Goal: Task Accomplishment & Management: Complete application form

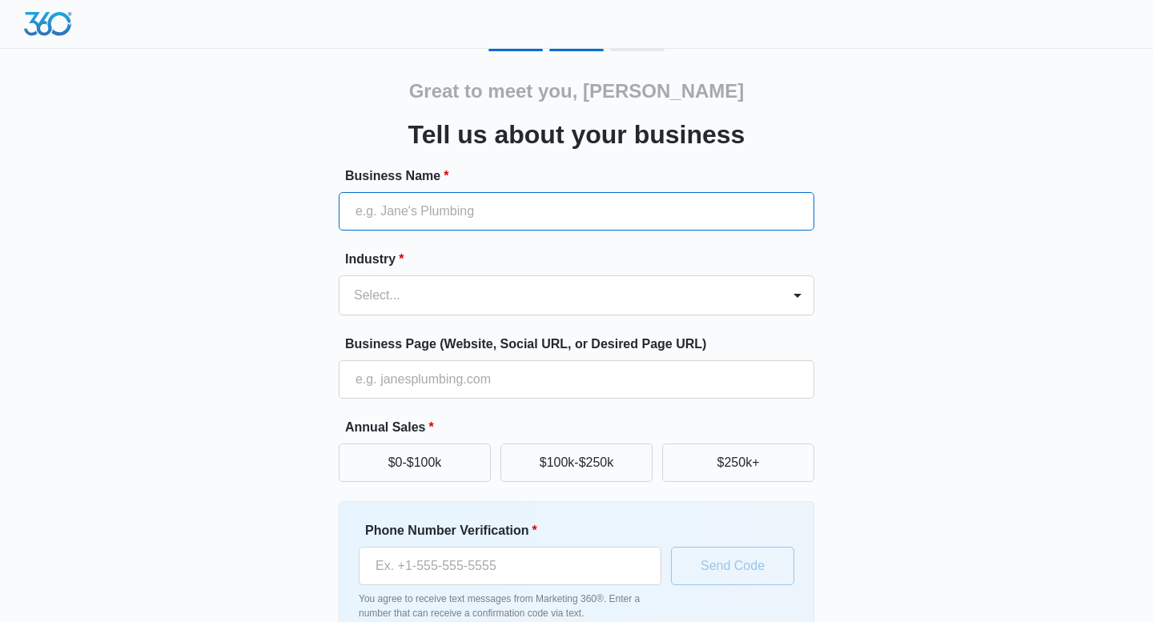
click at [488, 213] on input "Business Name *" at bounding box center [577, 211] width 476 height 38
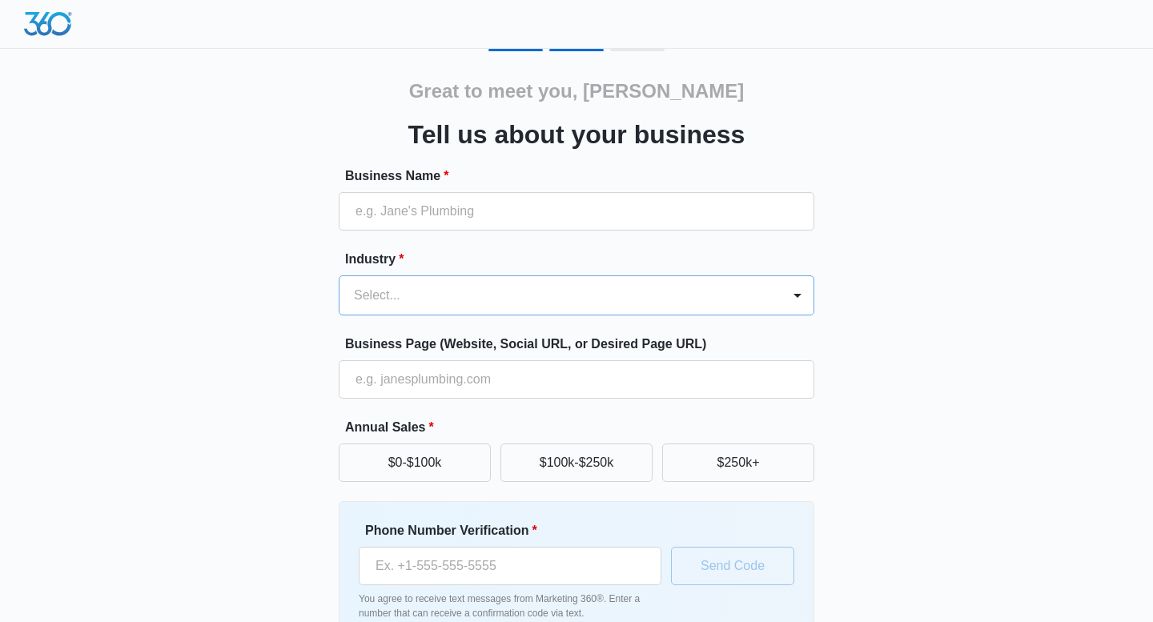
click at [476, 279] on div "Select..." at bounding box center [561, 295] width 442 height 38
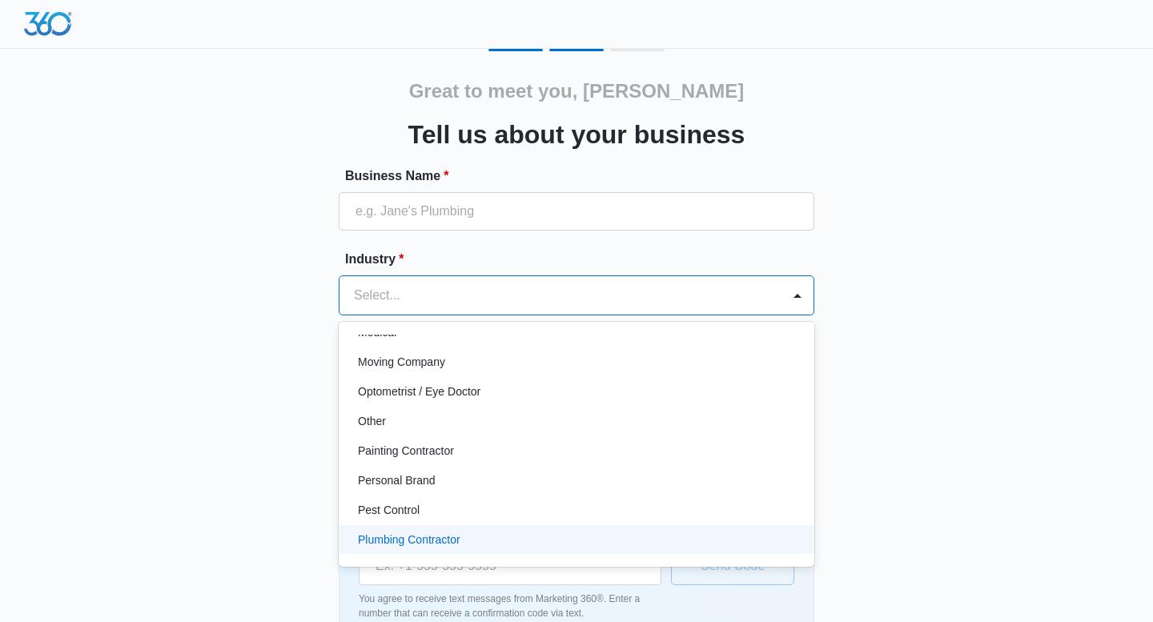
scroll to position [856, 0]
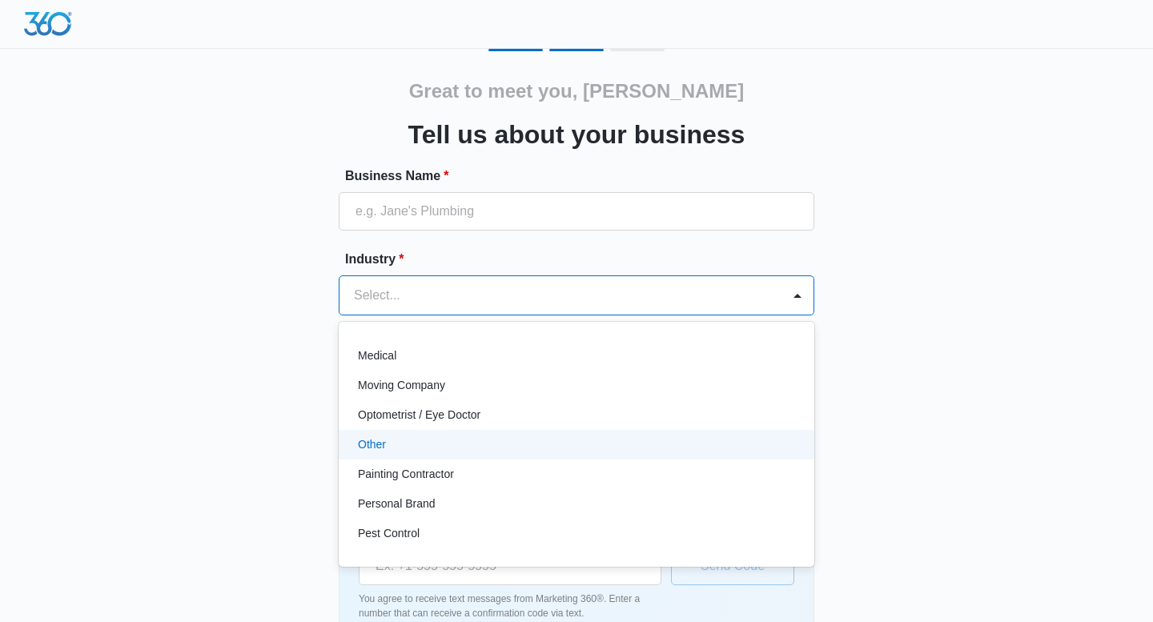
click at [470, 442] on div "Other" at bounding box center [575, 444] width 434 height 17
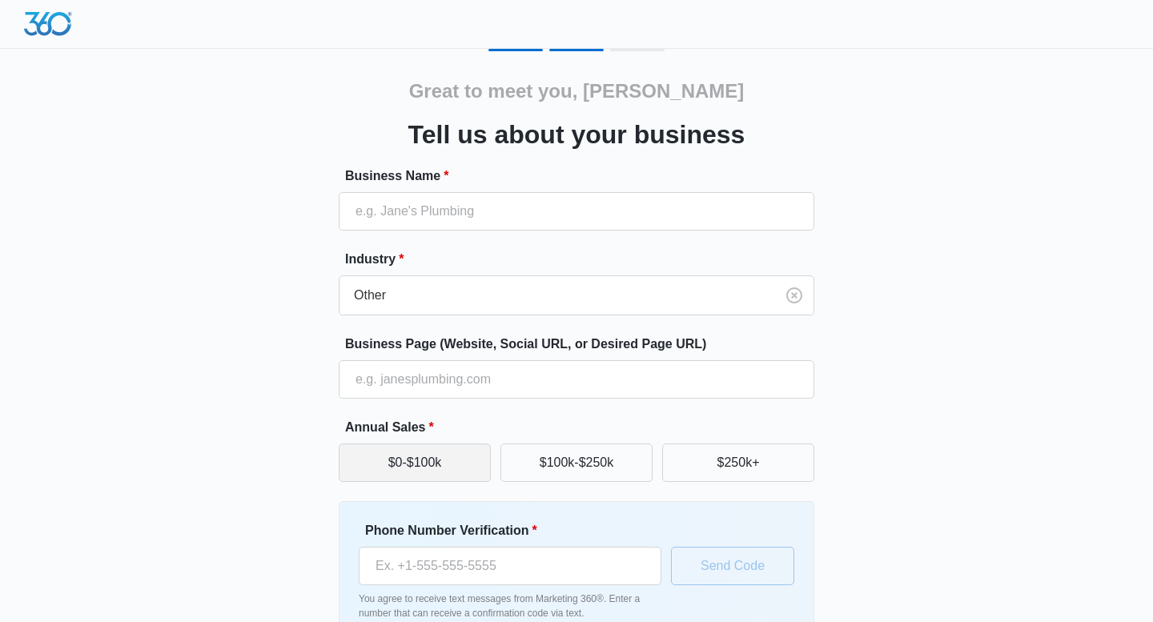
click at [449, 465] on button "$0-$100k" at bounding box center [415, 463] width 152 height 38
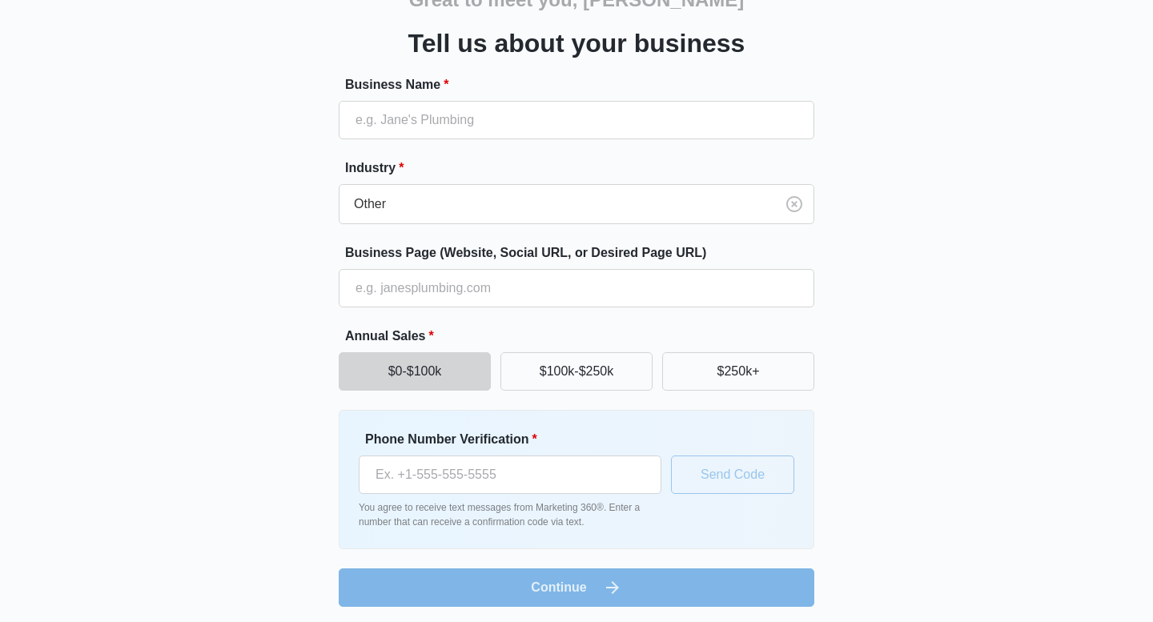
scroll to position [95, 0]
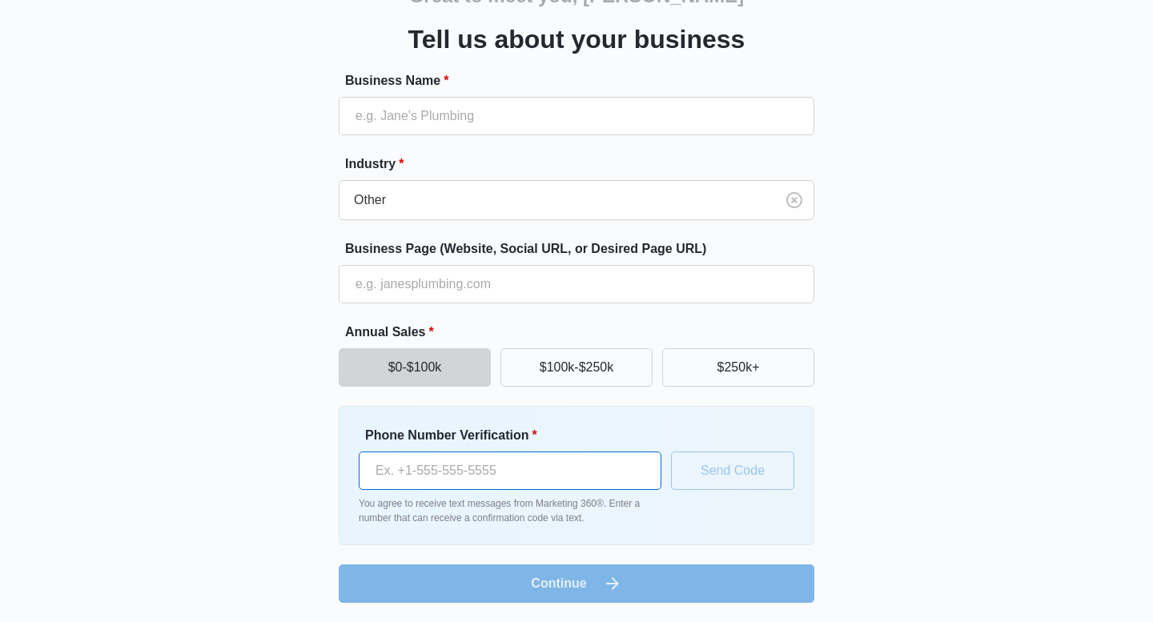
click at [434, 465] on input "Phone Number Verification *" at bounding box center [510, 471] width 303 height 38
type input "(843) 499-2588"
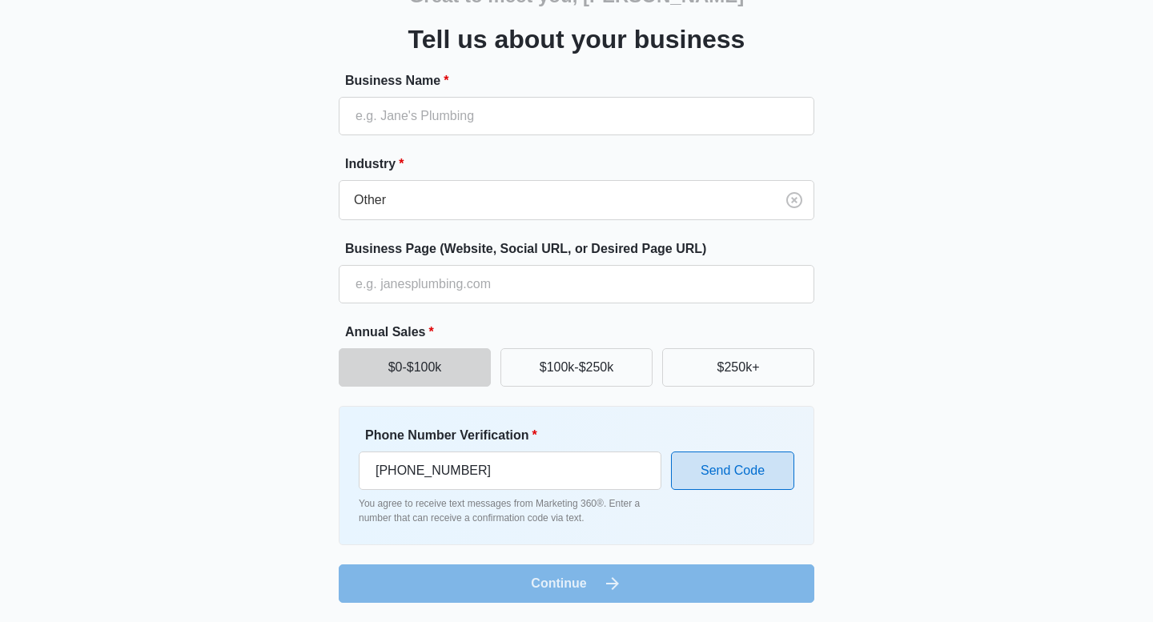
click at [708, 477] on button "Send Code" at bounding box center [732, 471] width 123 height 38
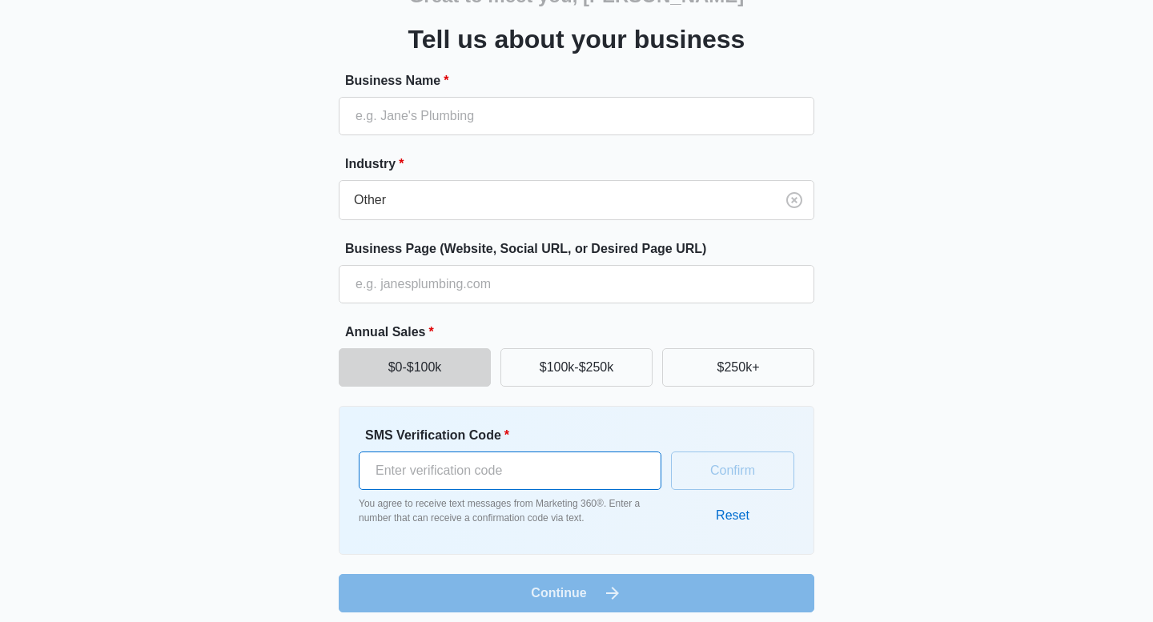
click at [553, 460] on input "SMS Verification Code *" at bounding box center [510, 471] width 303 height 38
type input "689086"
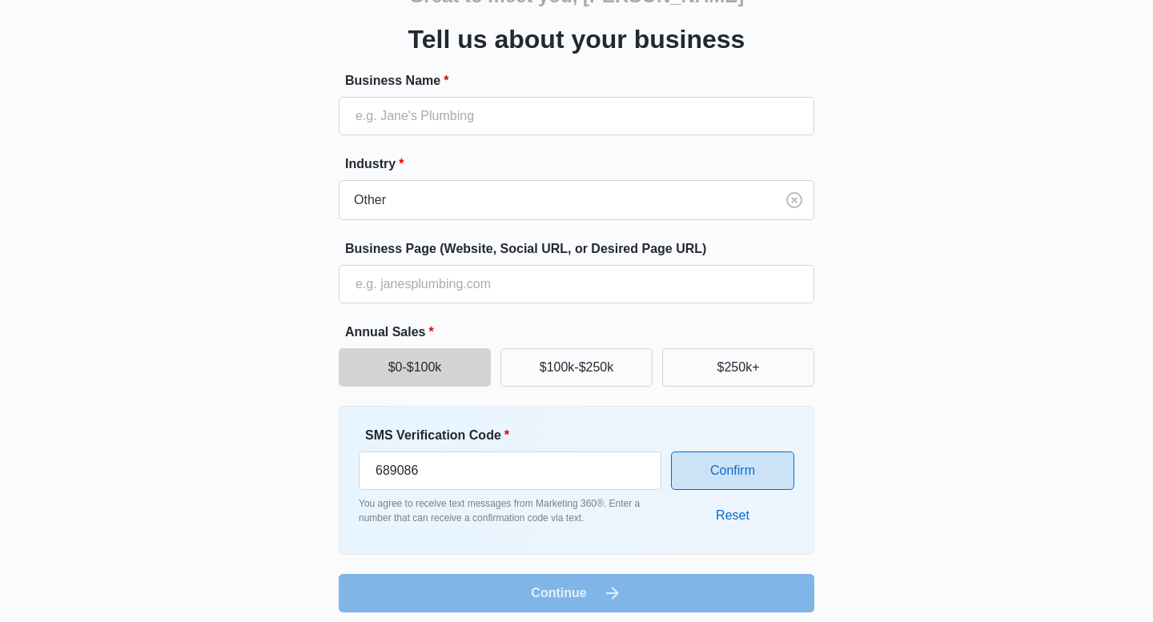
click at [774, 476] on button "Confirm" at bounding box center [732, 471] width 123 height 38
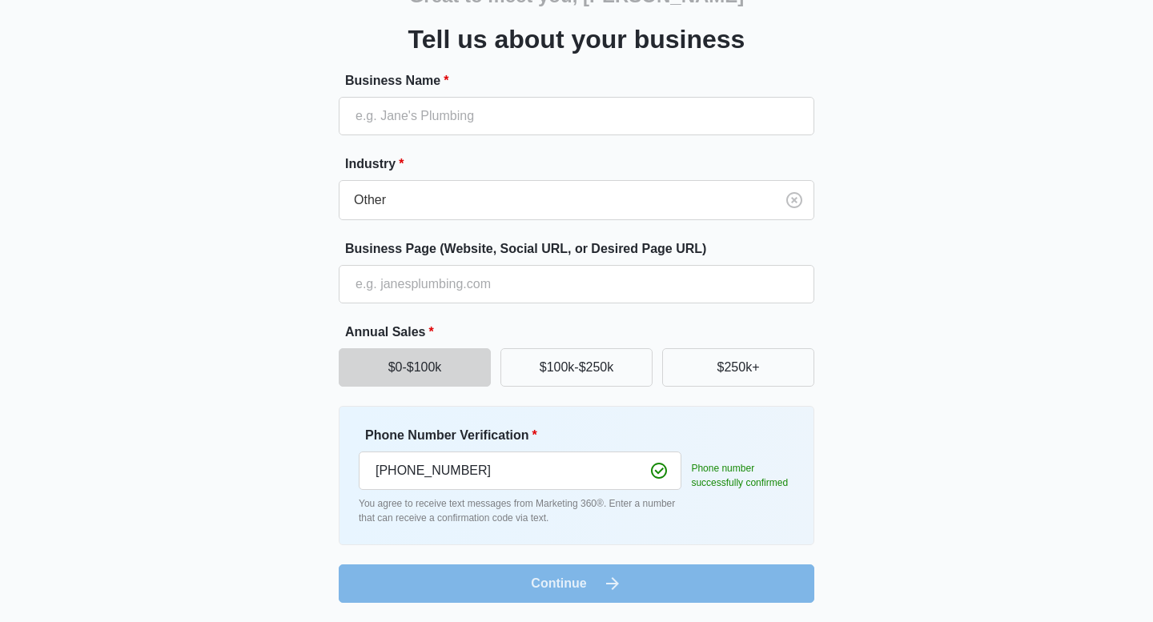
click at [679, 590] on form "Business Name * Industry * Other Business Page (Website, Social URL, or Desired…" at bounding box center [577, 337] width 476 height 532
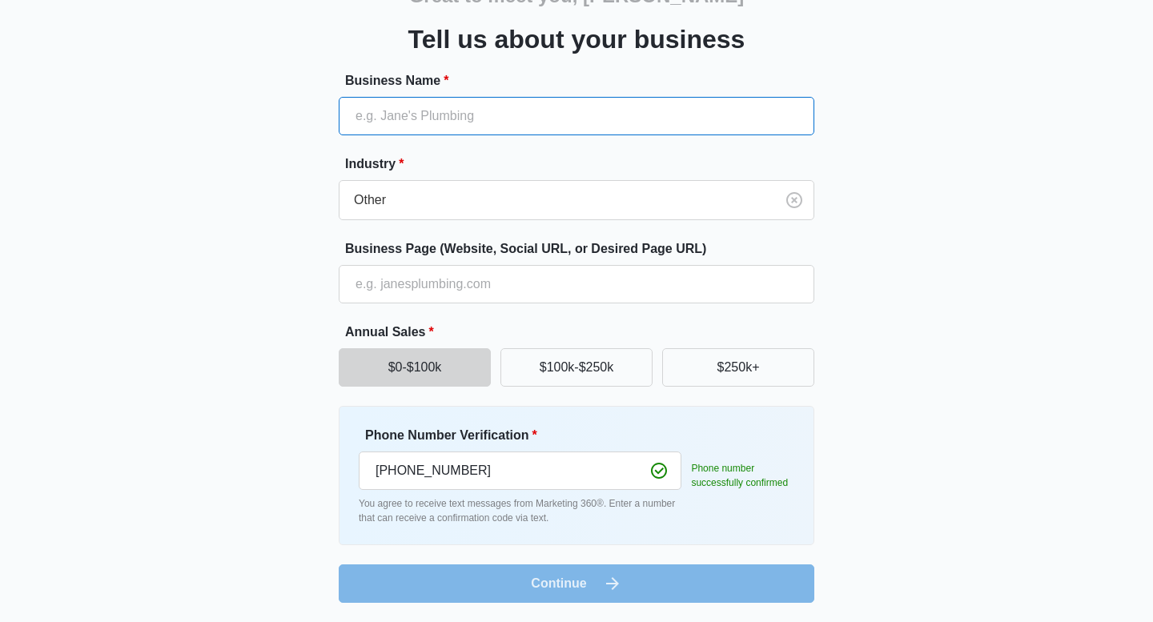
click at [480, 113] on input "Business Name *" at bounding box center [577, 116] width 476 height 38
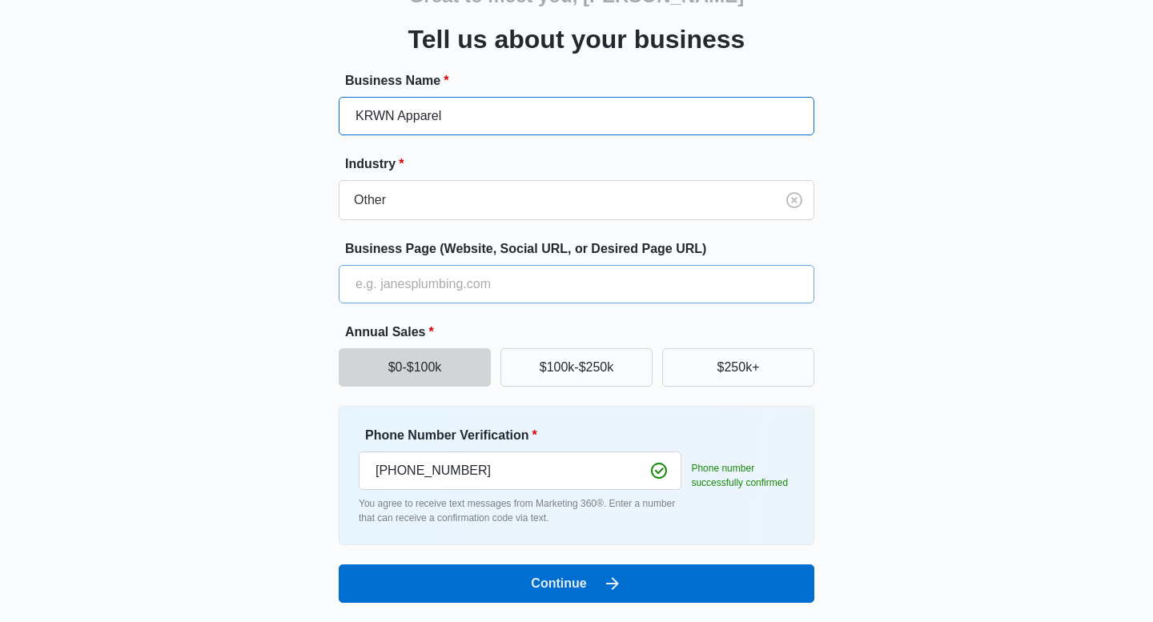
type input "KRWN Apparel"
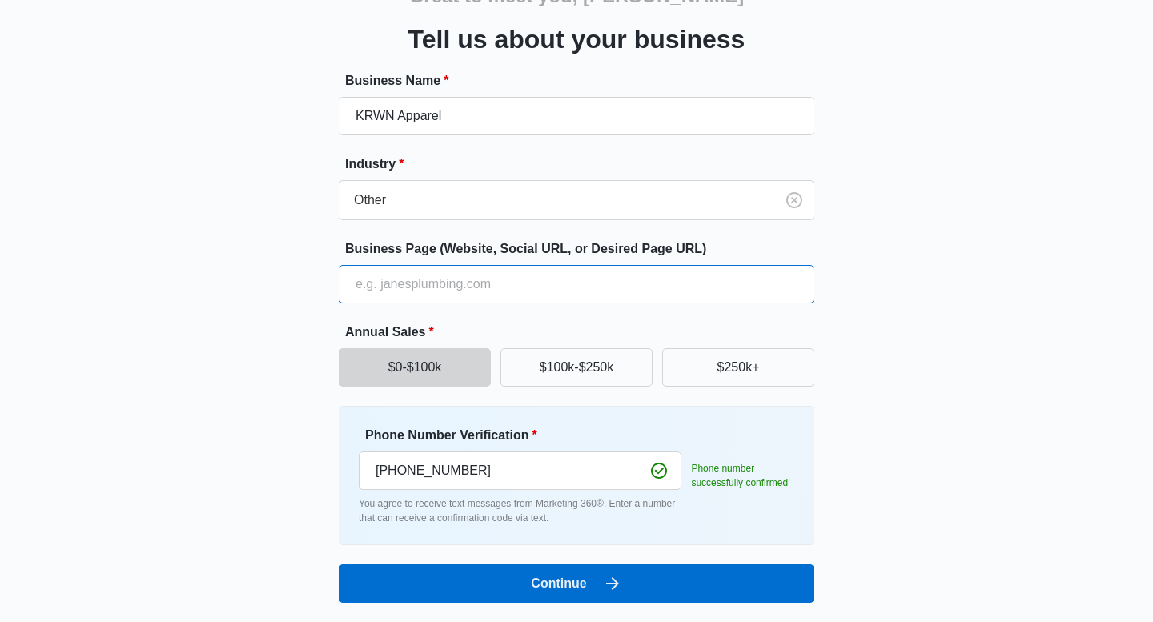
click at [449, 293] on input "Business Page (Website, Social URL, or Desired Page URL)" at bounding box center [577, 284] width 476 height 38
paste input "https://www.thekrwnenterprise.net/"
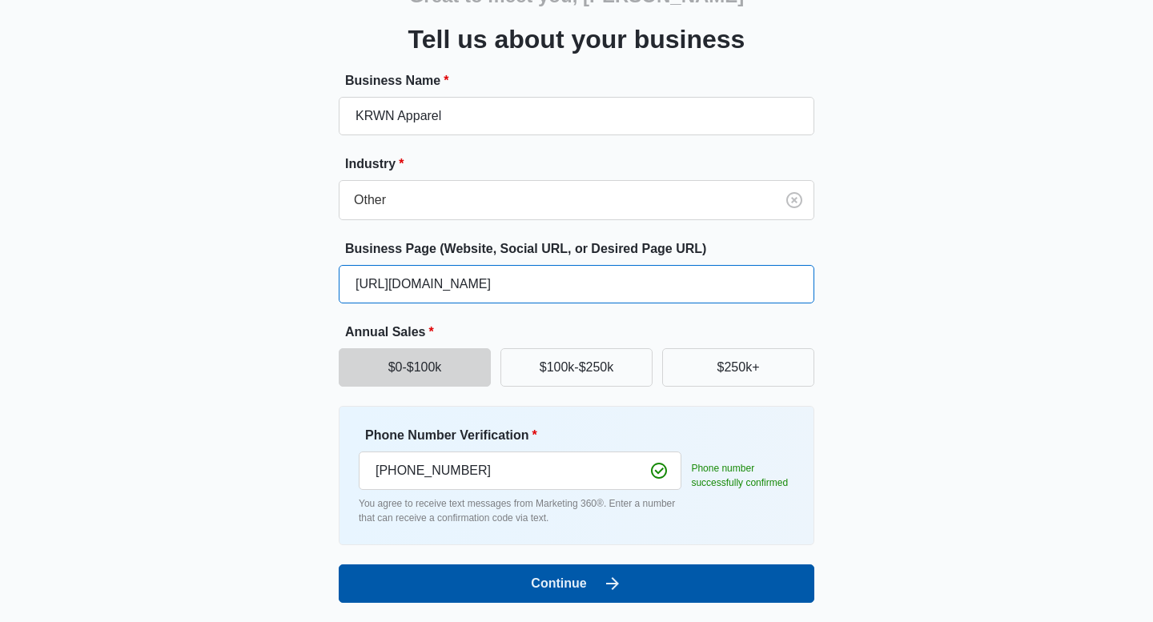
type input "https://www.thekrwnenterprise.net/"
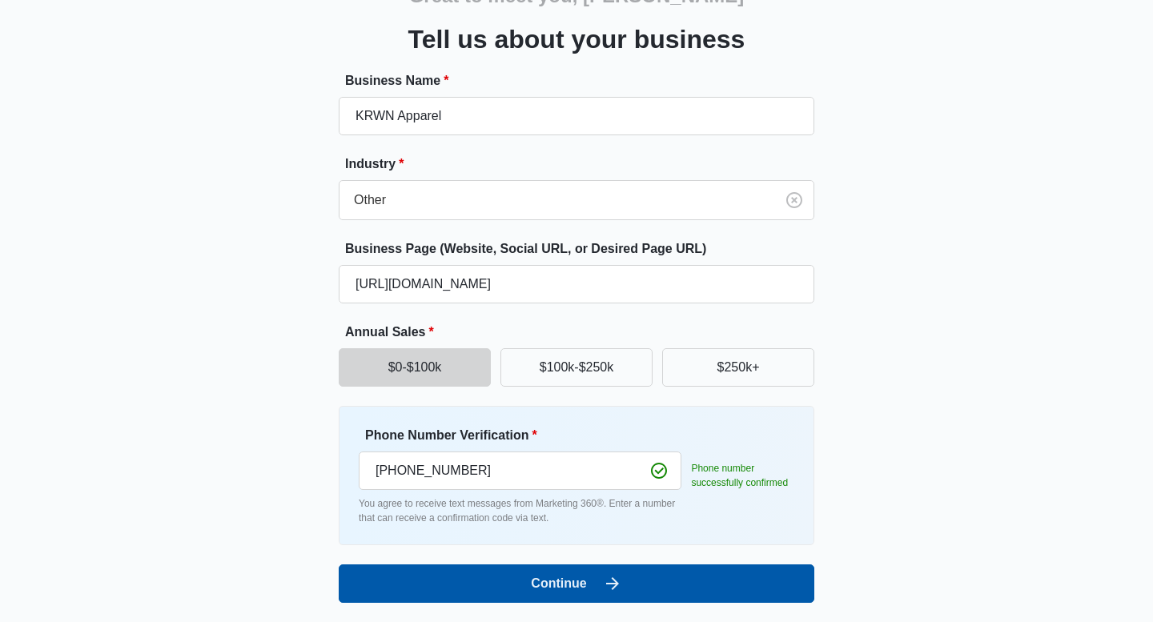
click at [685, 573] on button "Continue" at bounding box center [577, 584] width 476 height 38
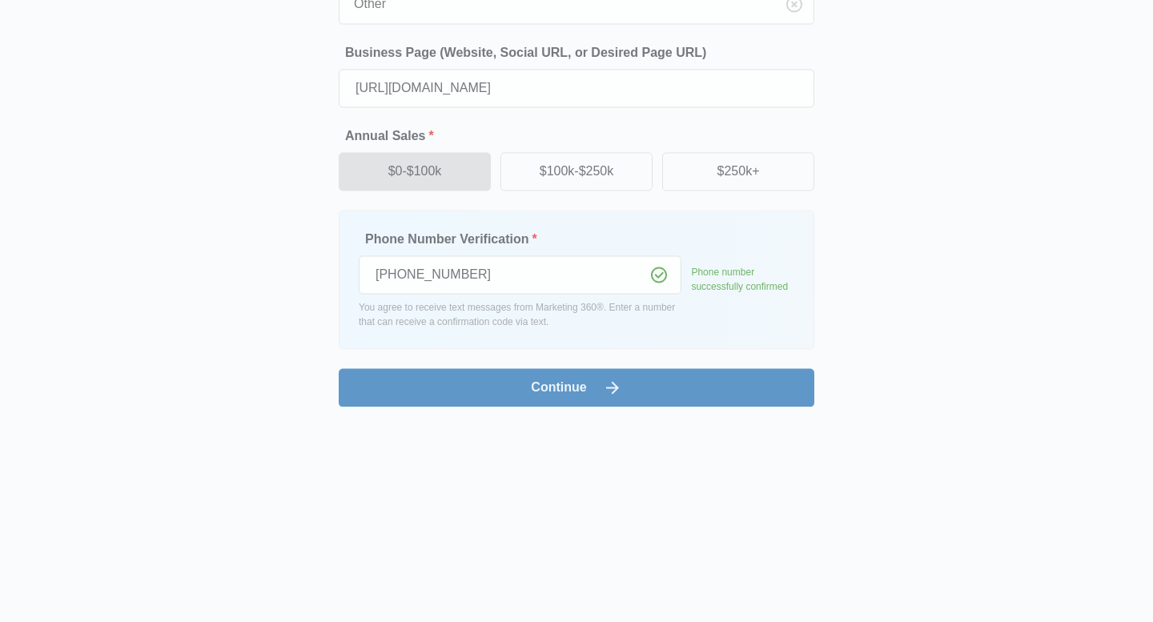
scroll to position [0, 0]
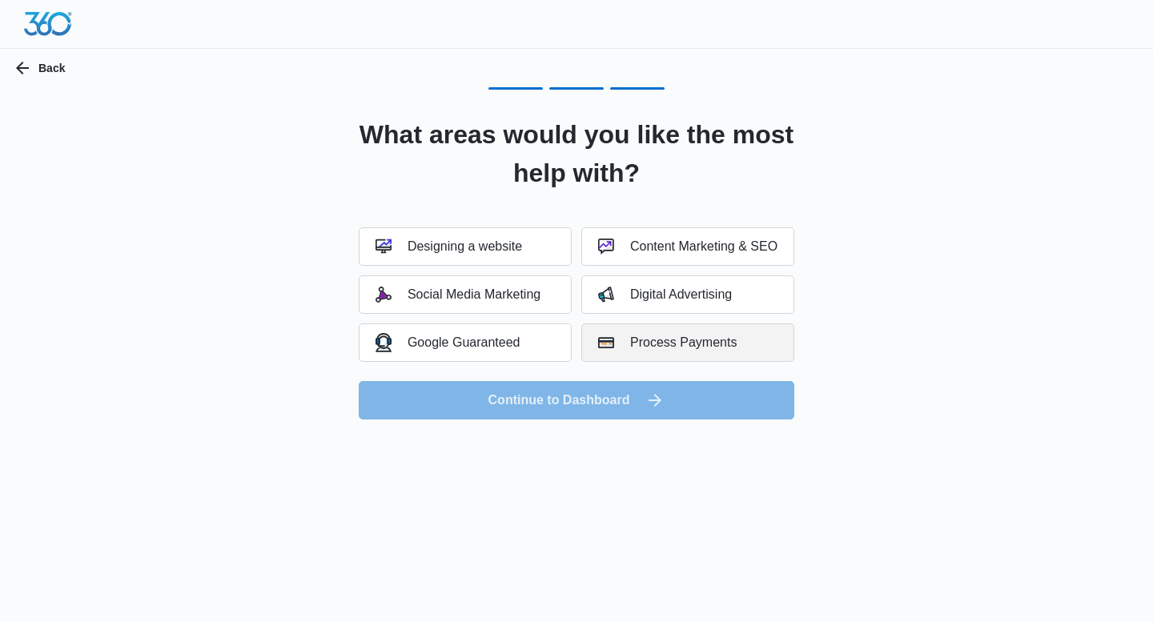
click at [643, 341] on div "Process Payments" at bounding box center [667, 343] width 139 height 16
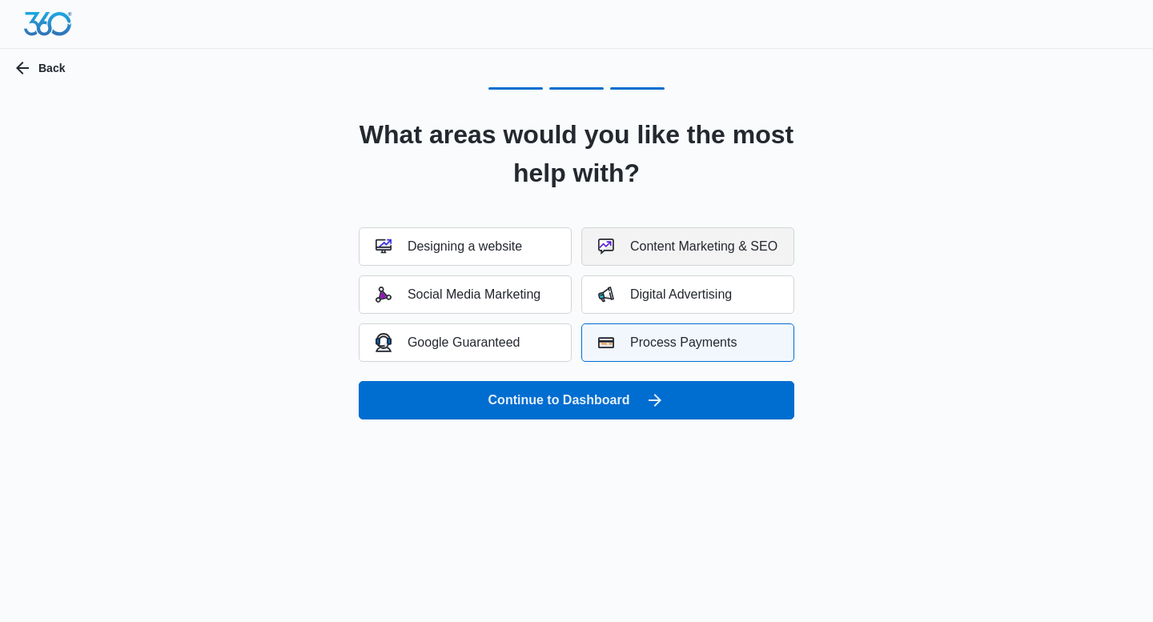
click at [660, 243] on div "Content Marketing & SEO" at bounding box center [687, 247] width 179 height 16
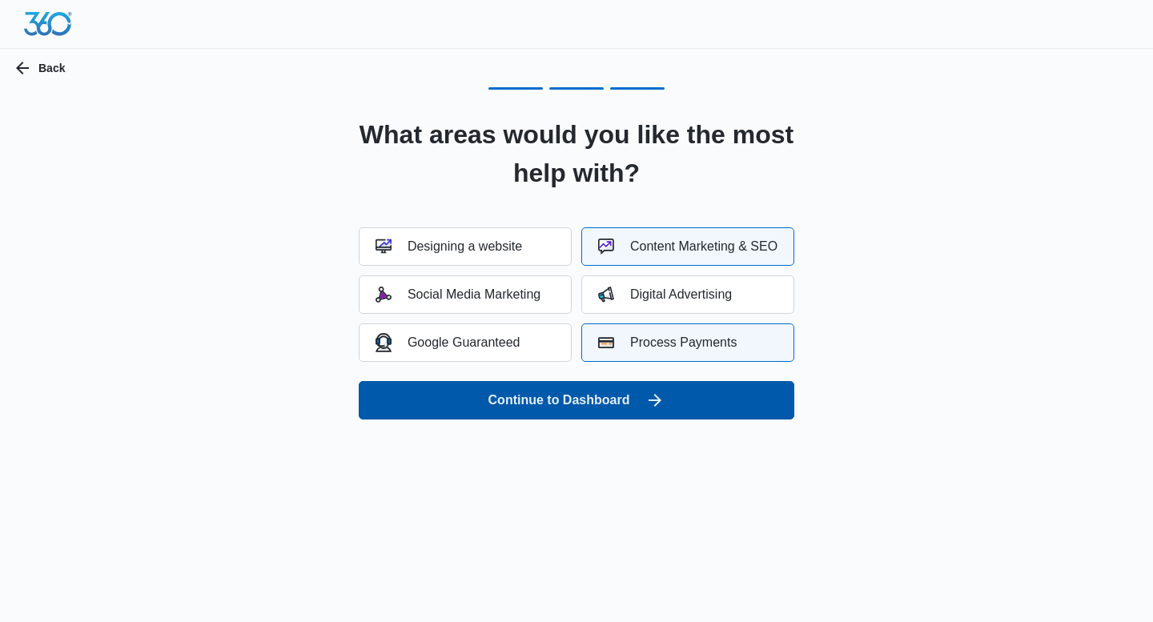
click at [576, 400] on button "Continue to Dashboard" at bounding box center [577, 400] width 436 height 38
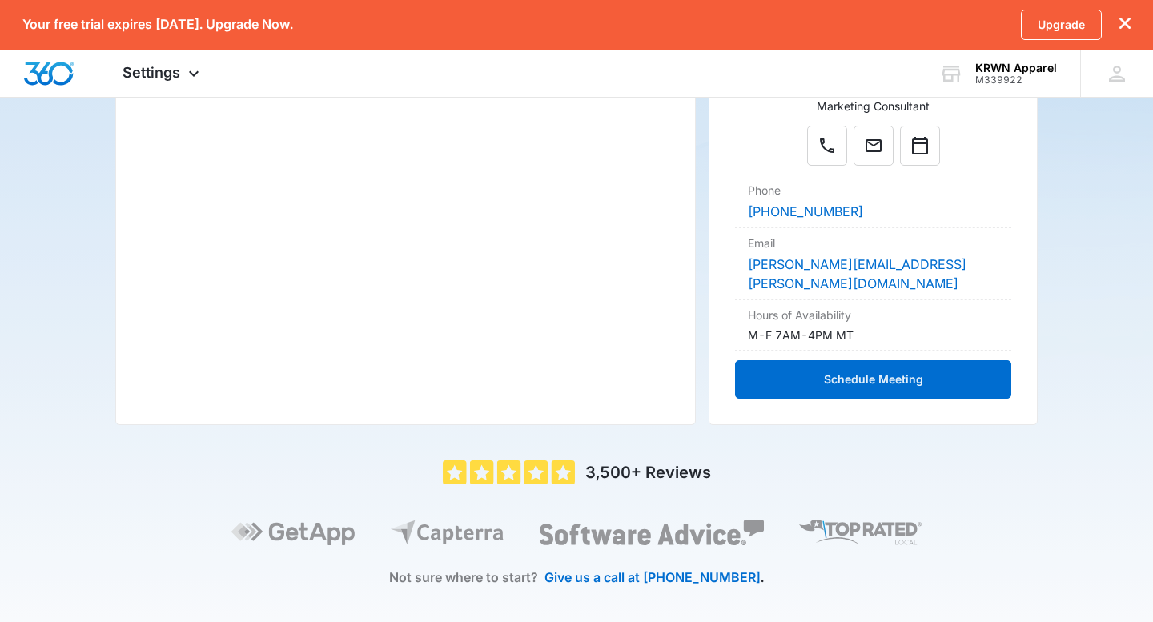
scroll to position [408, 0]
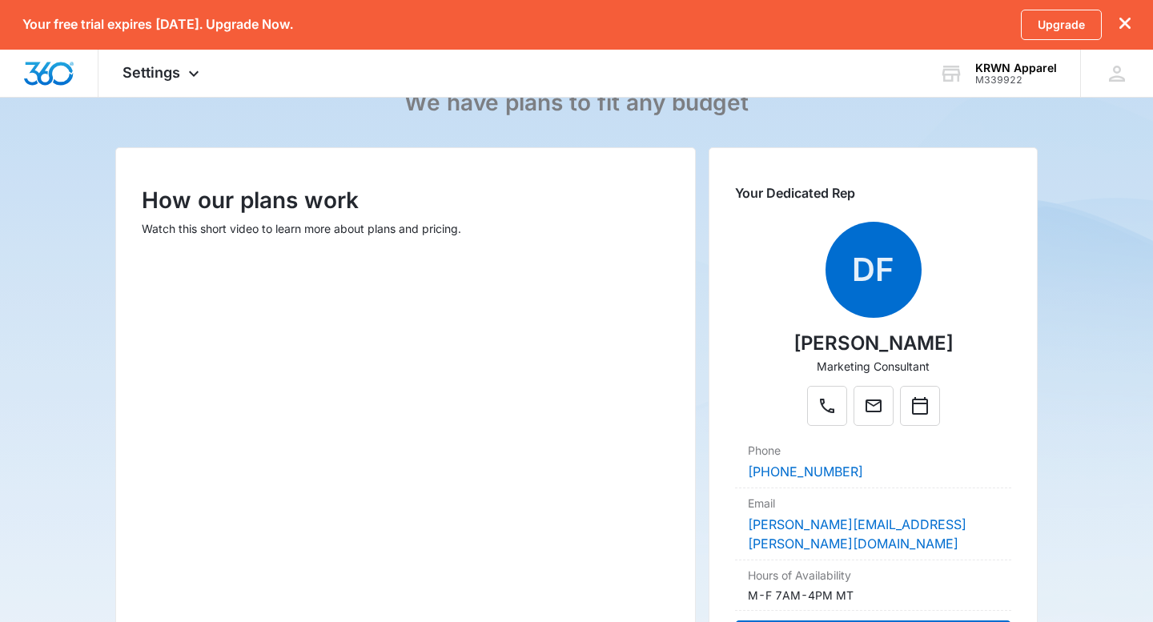
scroll to position [151, 0]
click at [191, 75] on icon at bounding box center [193, 77] width 19 height 19
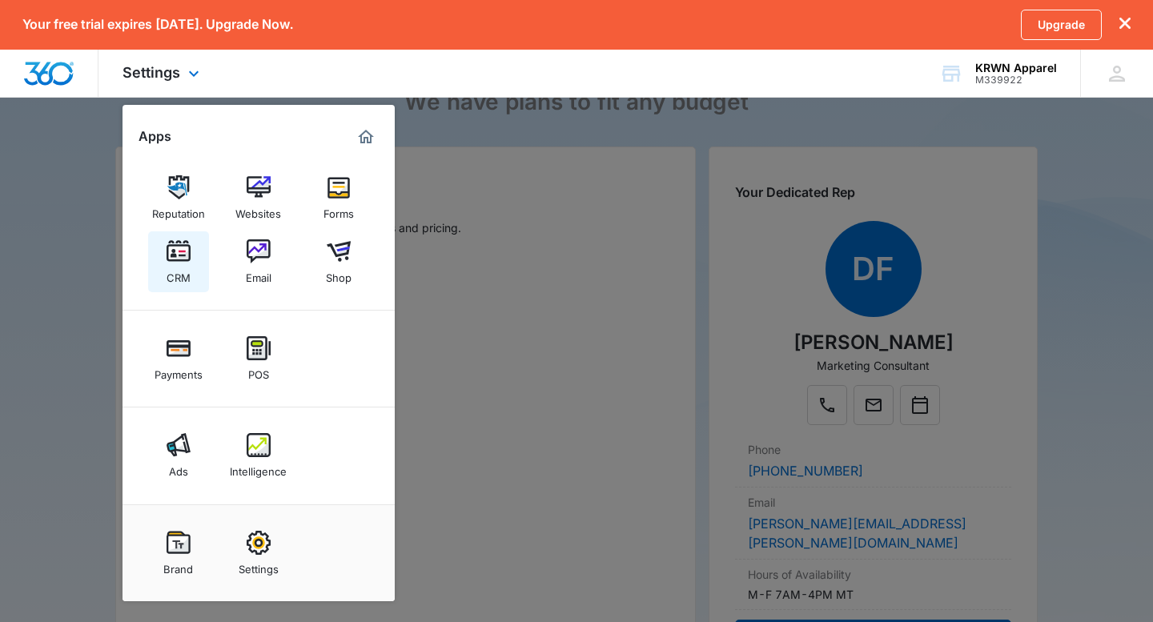
click at [172, 271] on div "CRM" at bounding box center [179, 273] width 24 height 21
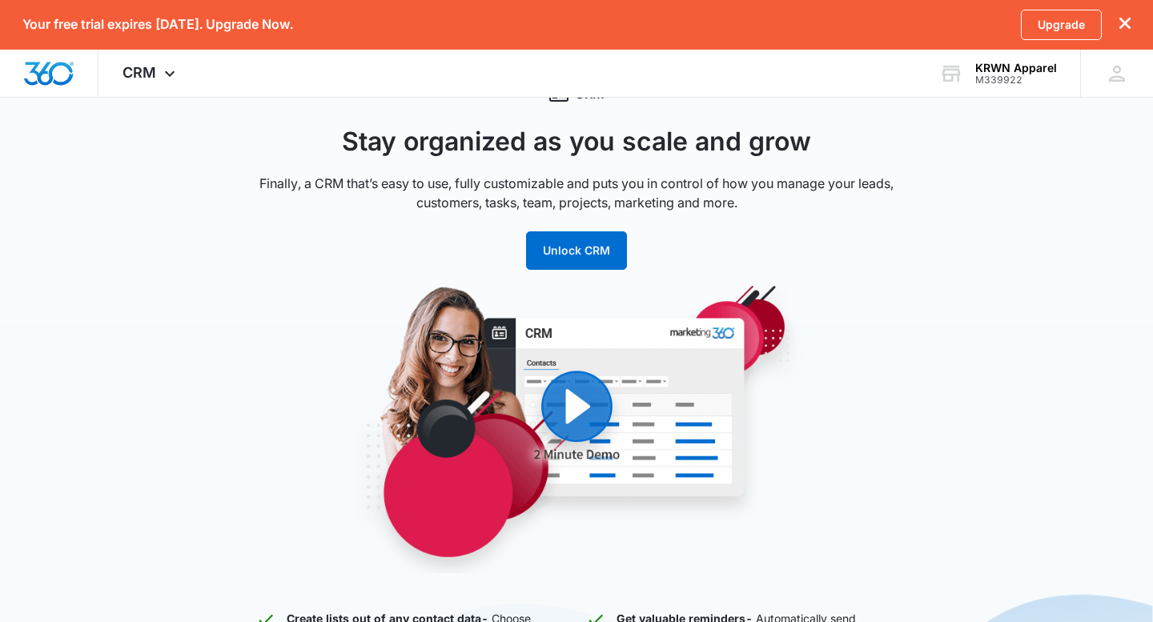
scroll to position [69, 0]
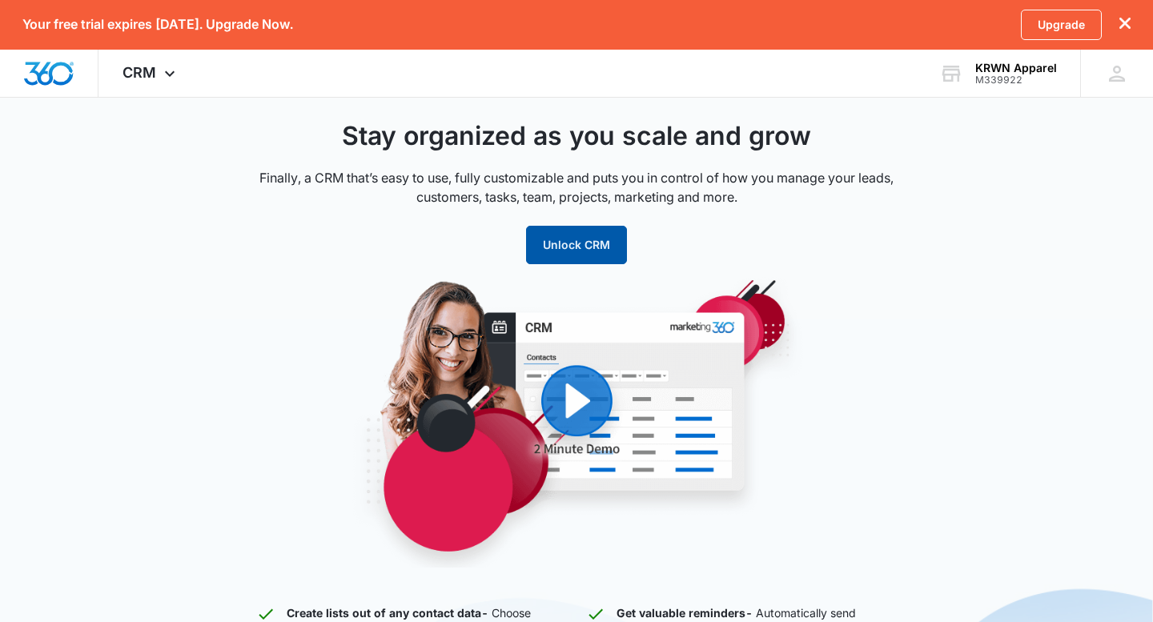
click at [577, 239] on button "Unlock CRM" at bounding box center [576, 245] width 101 height 38
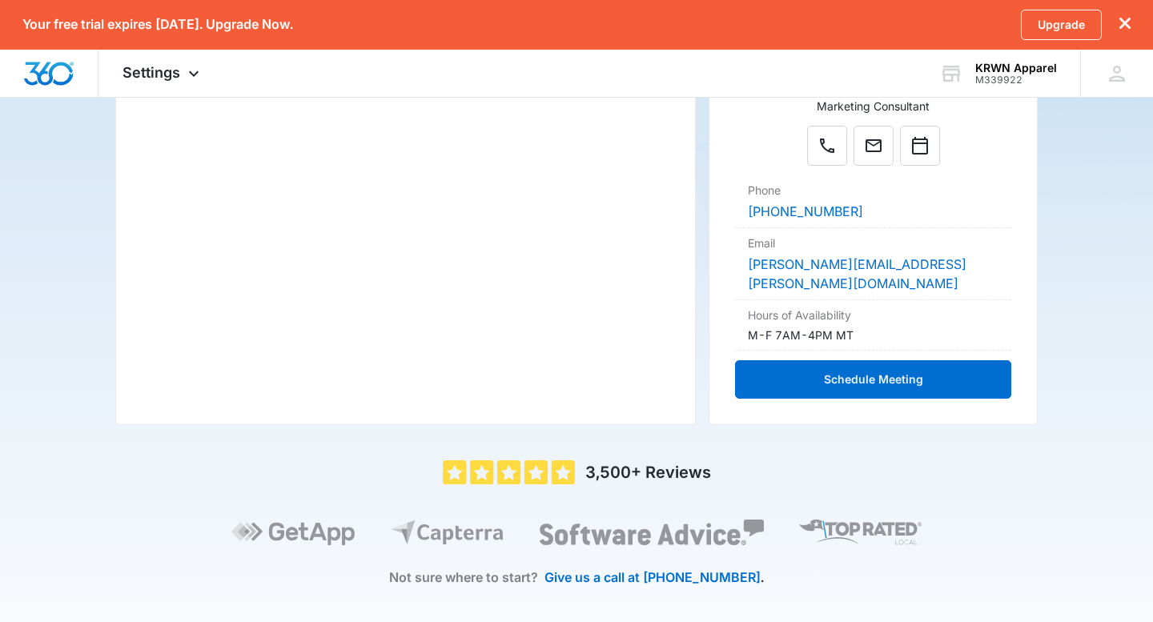
scroll to position [406, 0]
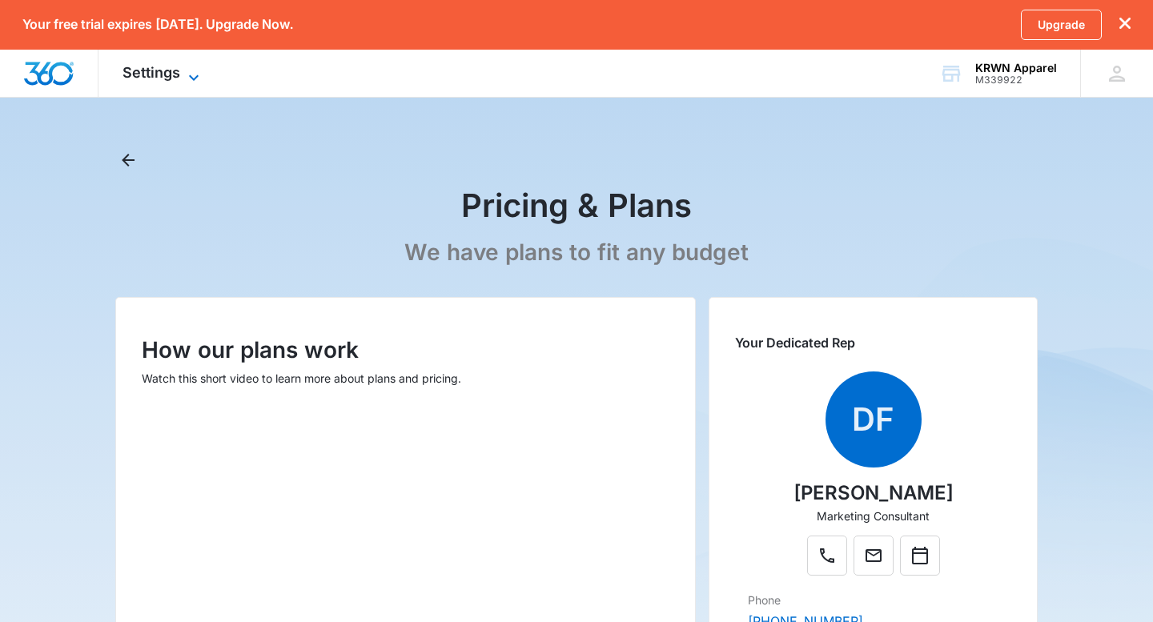
click at [184, 75] on icon at bounding box center [193, 77] width 19 height 19
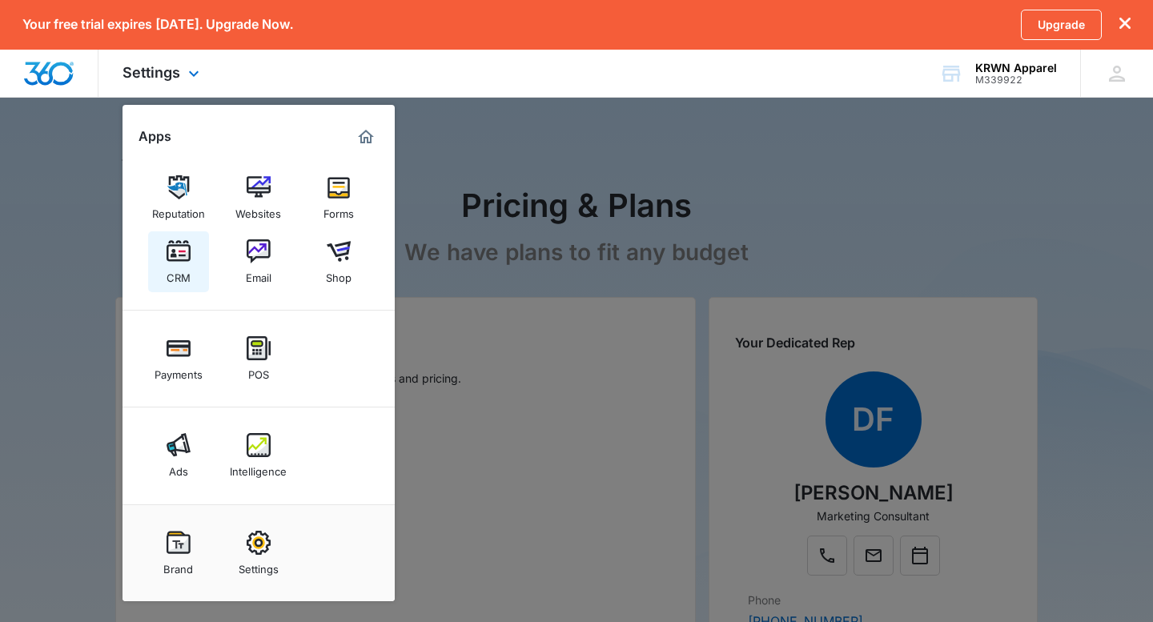
click at [178, 259] on img at bounding box center [179, 251] width 24 height 24
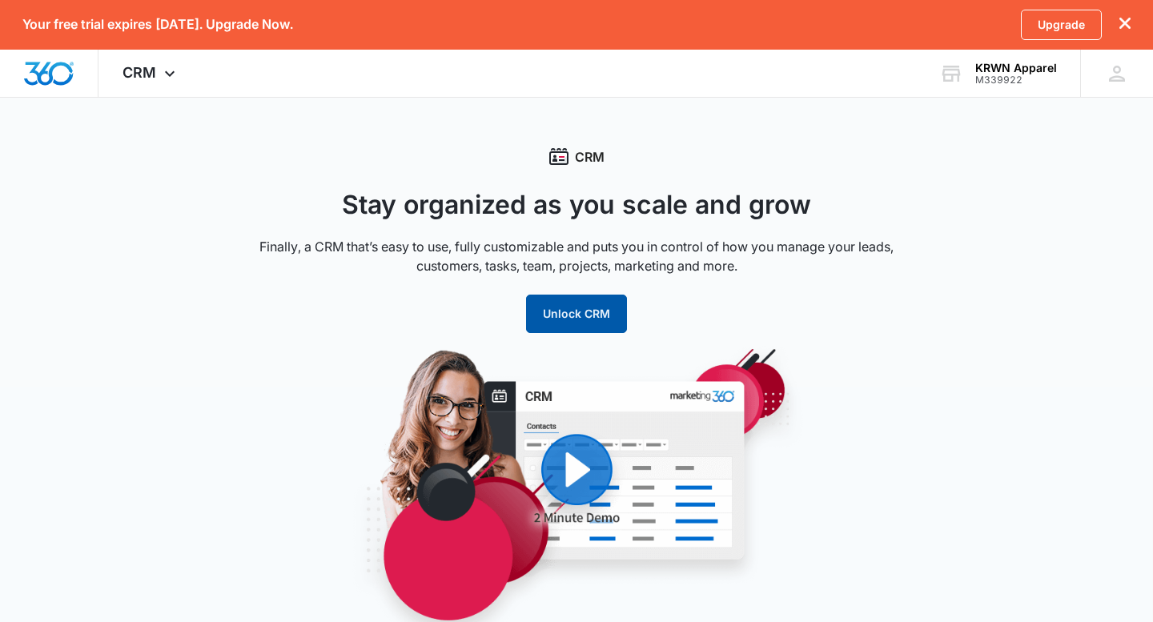
click at [591, 320] on button "Unlock CRM" at bounding box center [576, 314] width 101 height 38
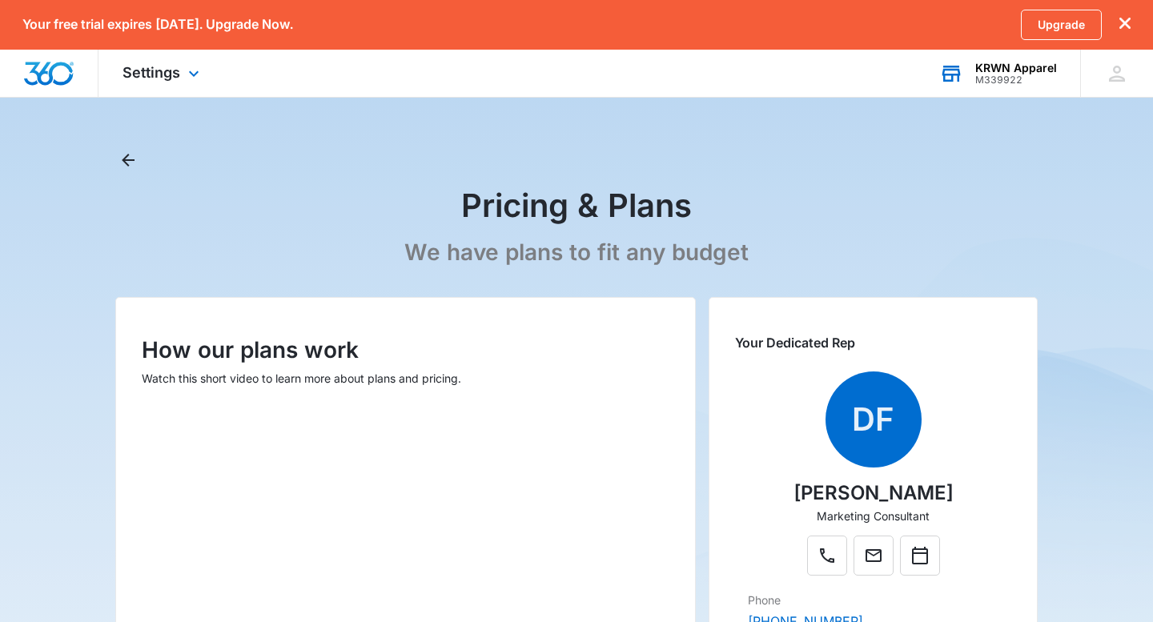
click at [995, 71] on div "KRWN Apparel" at bounding box center [1016, 68] width 82 height 13
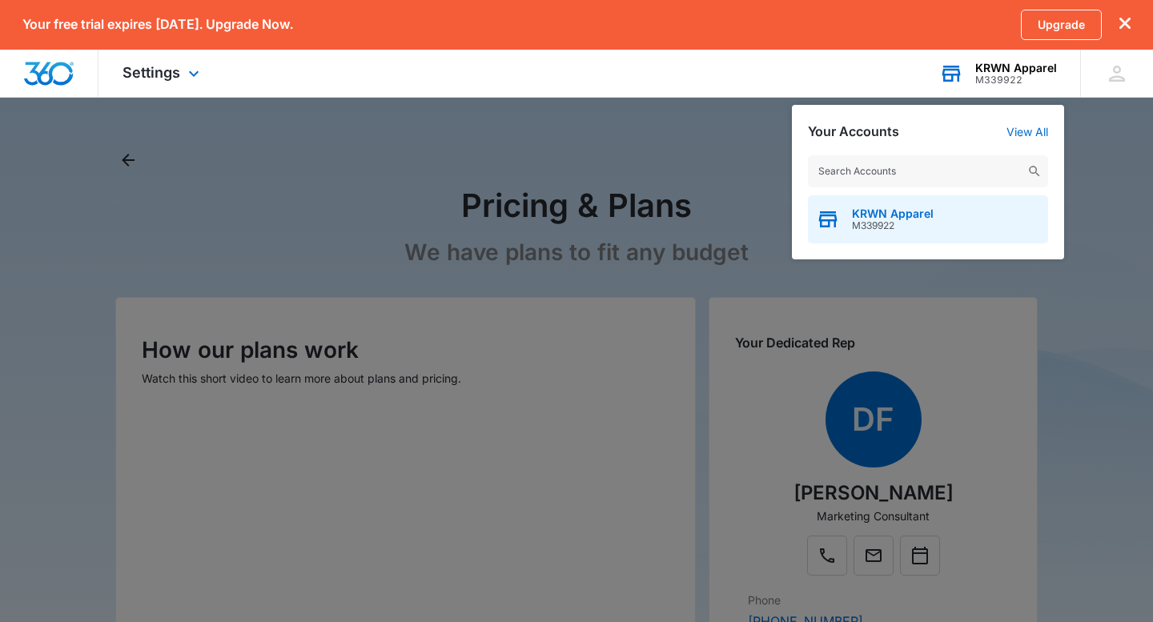
click at [909, 207] on span "KRWN Apparel" at bounding box center [893, 213] width 82 height 13
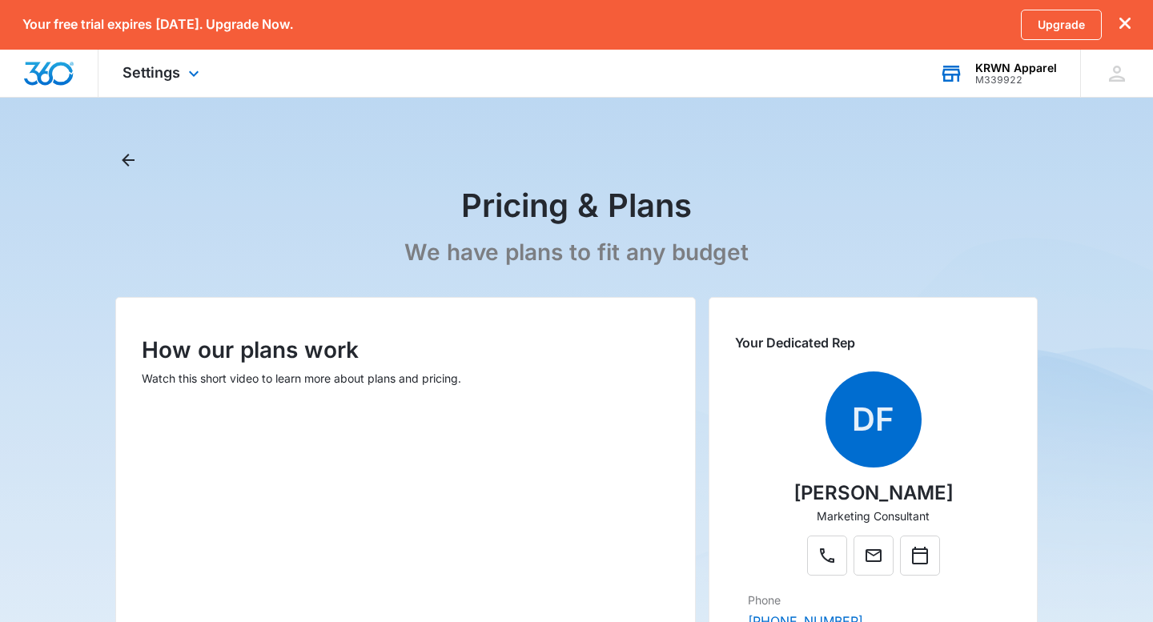
click at [52, 70] on img "Dashboard" at bounding box center [48, 74] width 51 height 24
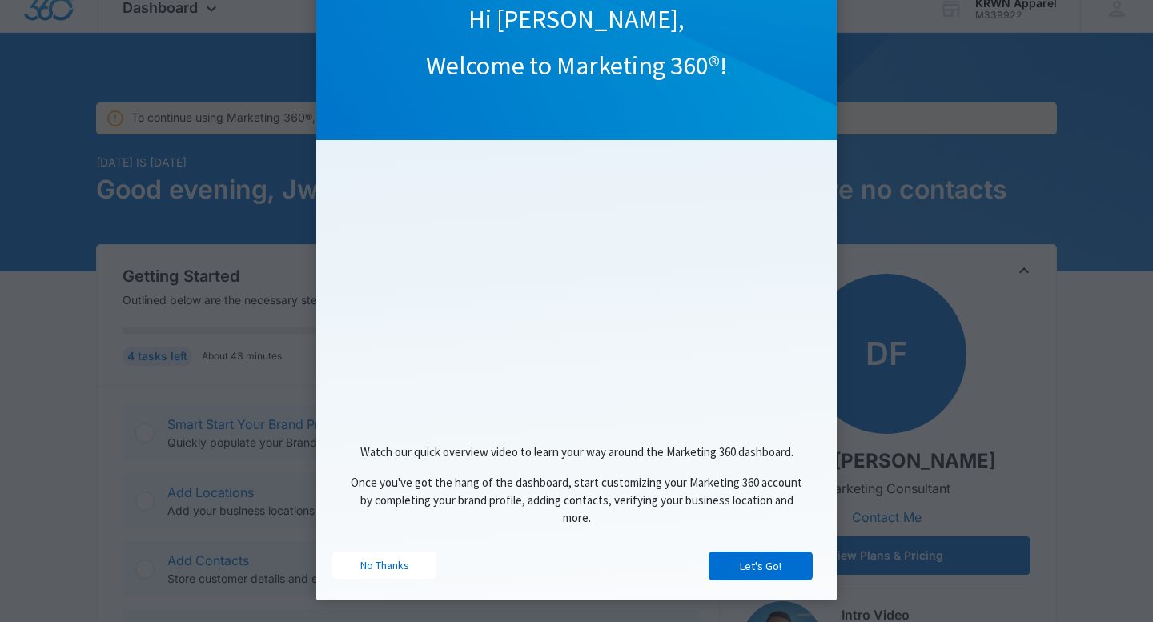
scroll to position [90, 0]
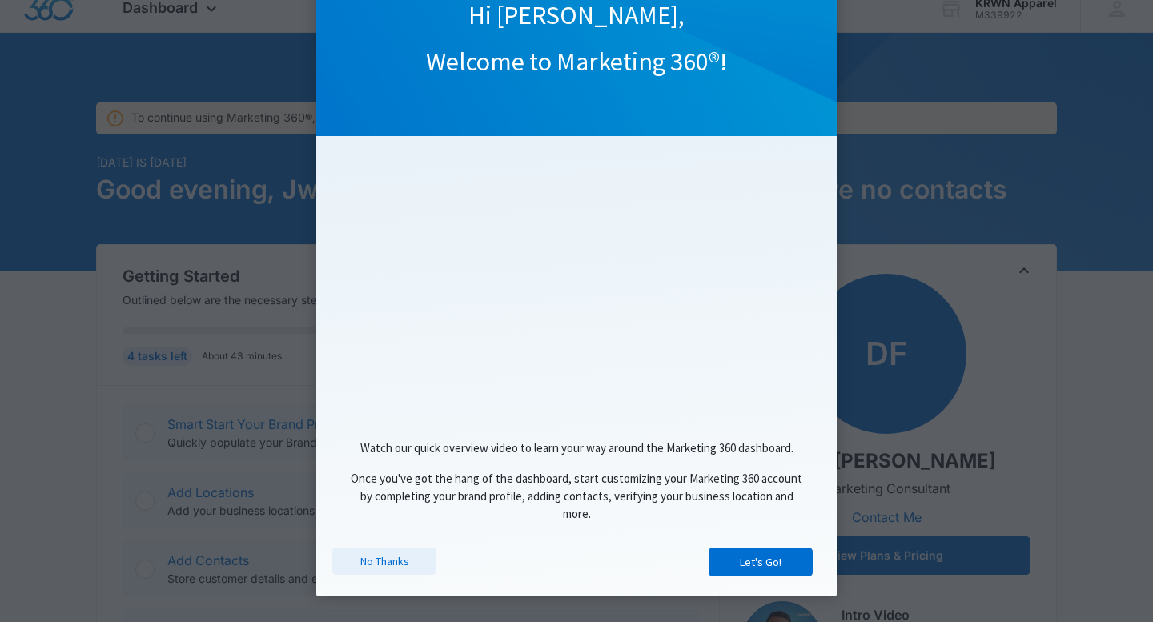
click at [378, 569] on link "No Thanks" at bounding box center [384, 561] width 104 height 27
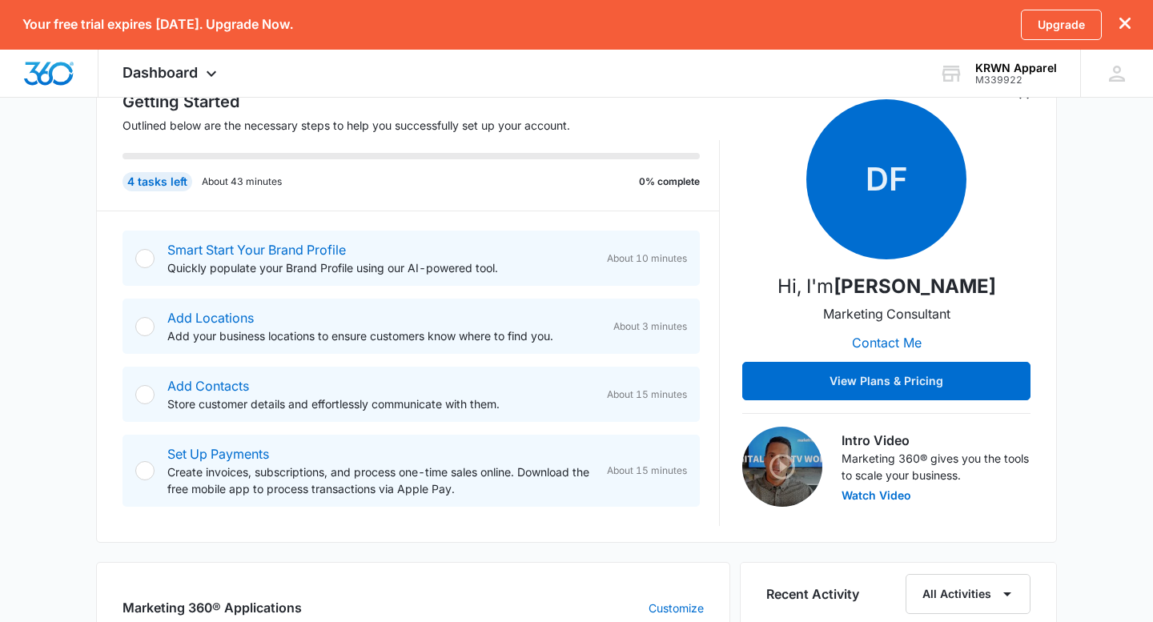
scroll to position [241, 0]
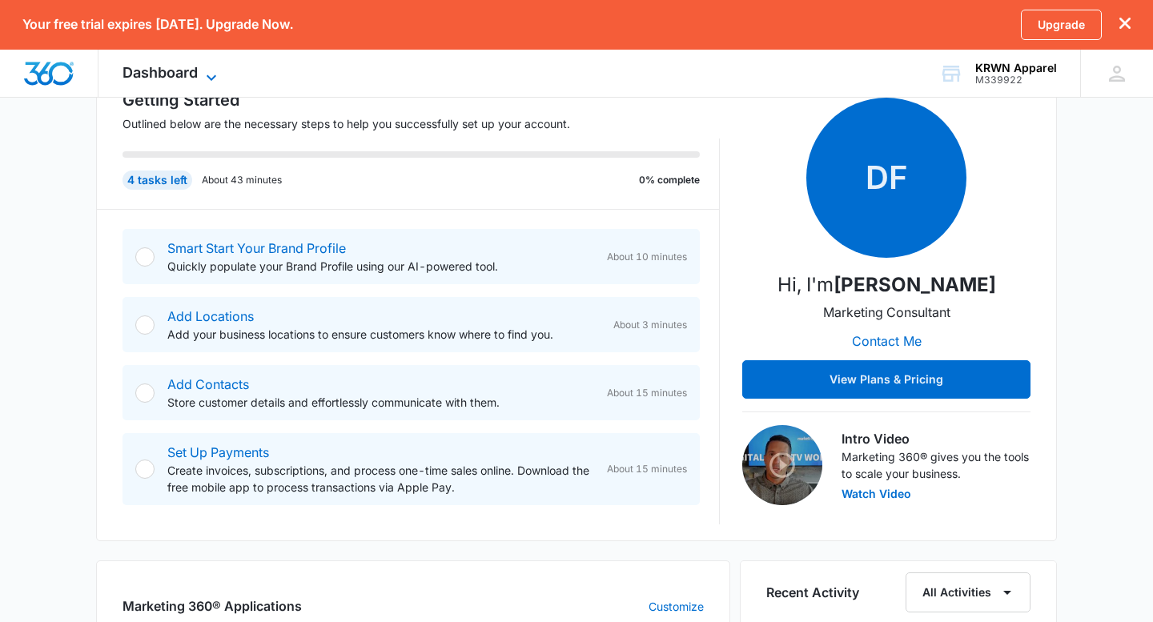
click at [166, 75] on span "Dashboard" at bounding box center [160, 72] width 75 height 17
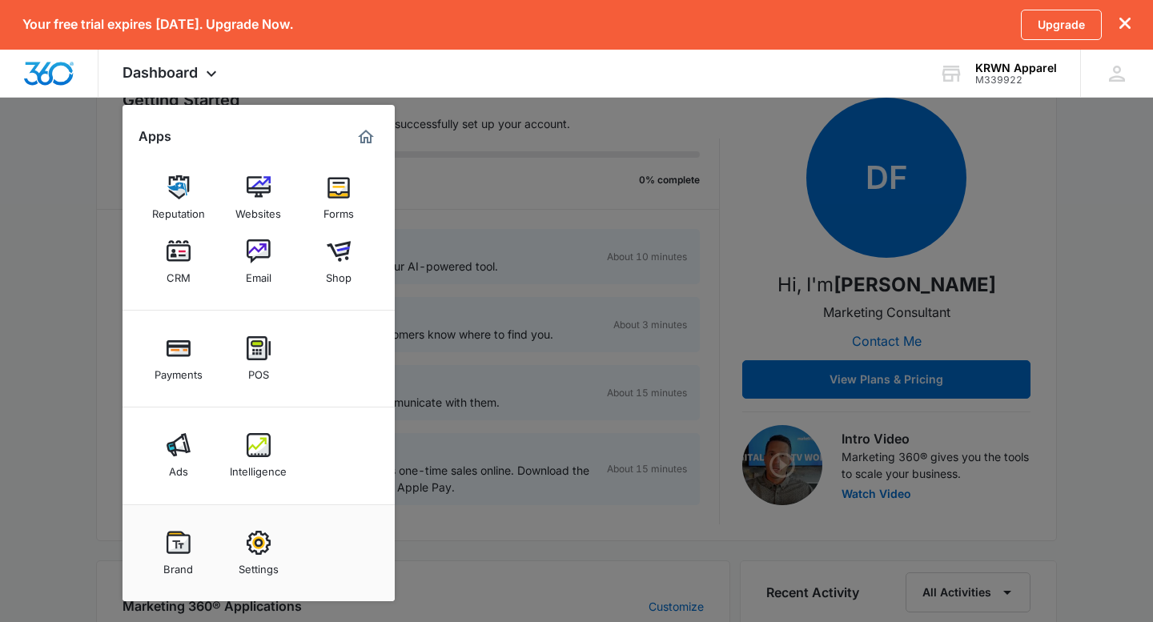
click at [451, 543] on div at bounding box center [576, 311] width 1153 height 622
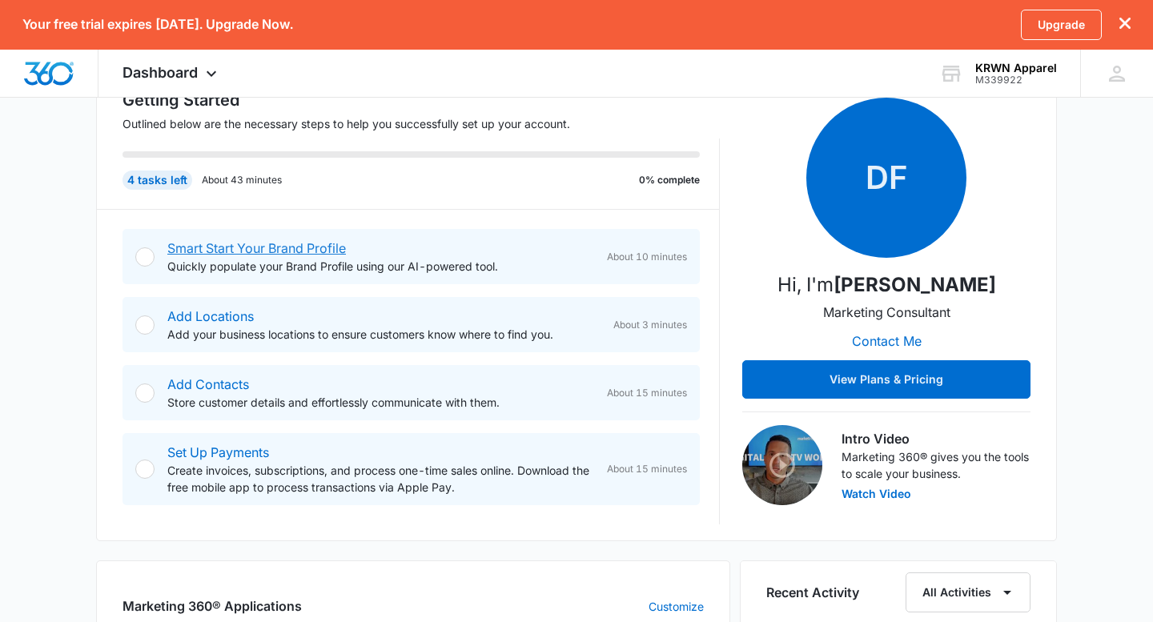
click at [249, 242] on link "Smart Start Your Brand Profile" at bounding box center [256, 248] width 179 height 16
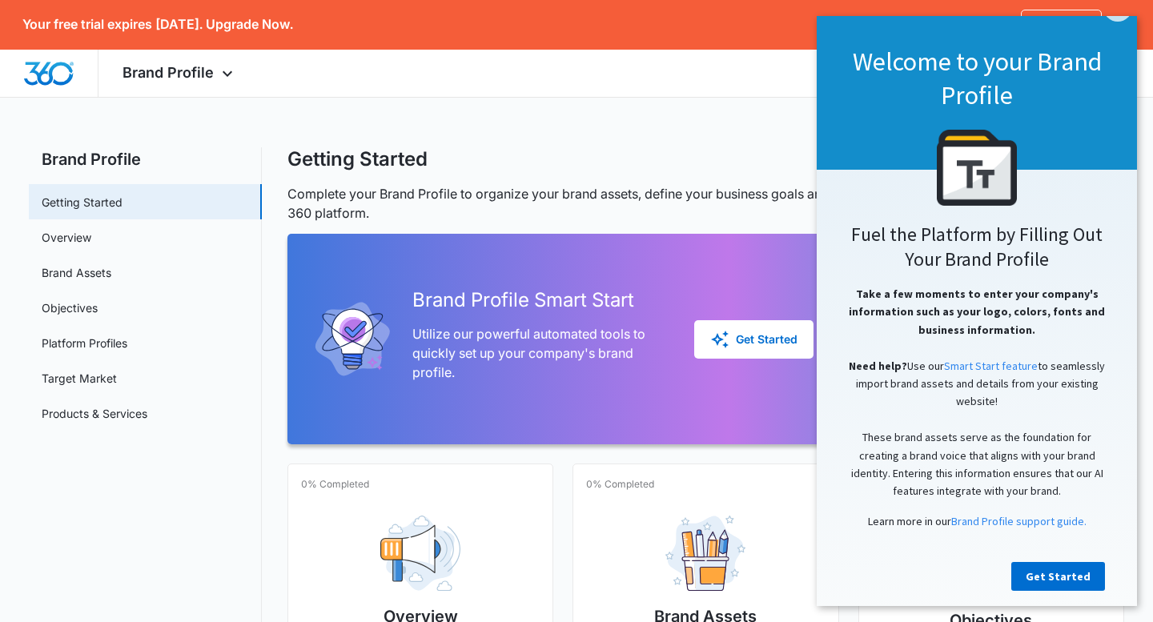
scroll to position [39, 0]
click at [749, 85] on div "Brand Profile Apps Reputation Websites Forms CRM Email Shop Payments POS Ads In…" at bounding box center [576, 74] width 1153 height 48
click at [1072, 576] on link "Get Started" at bounding box center [1058, 575] width 94 height 29
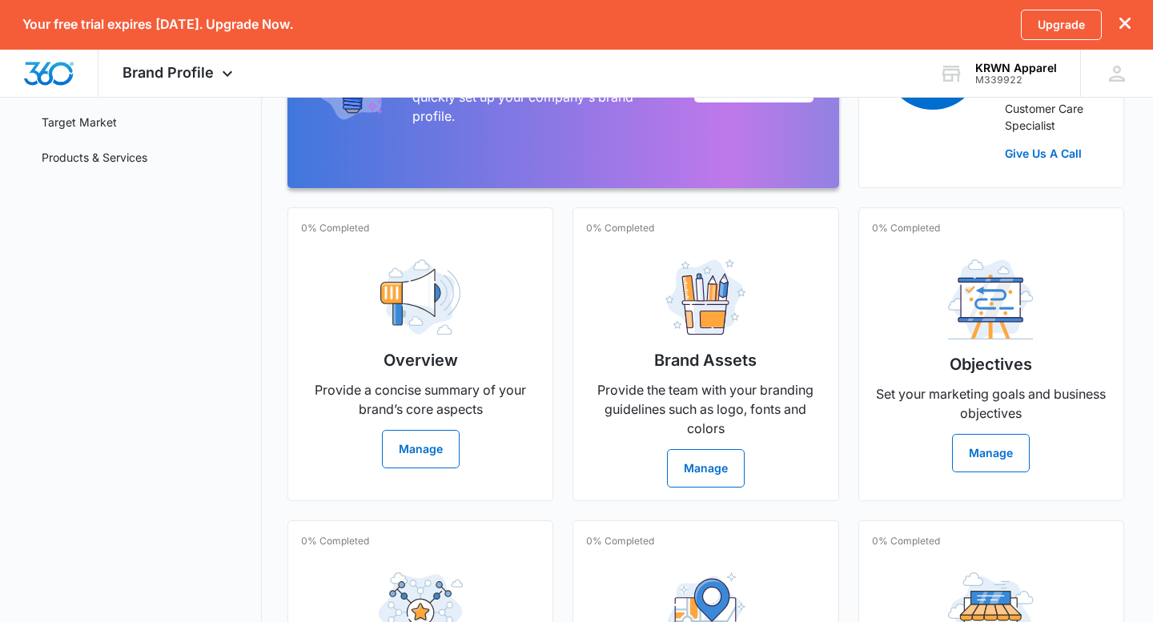
scroll to position [261, 0]
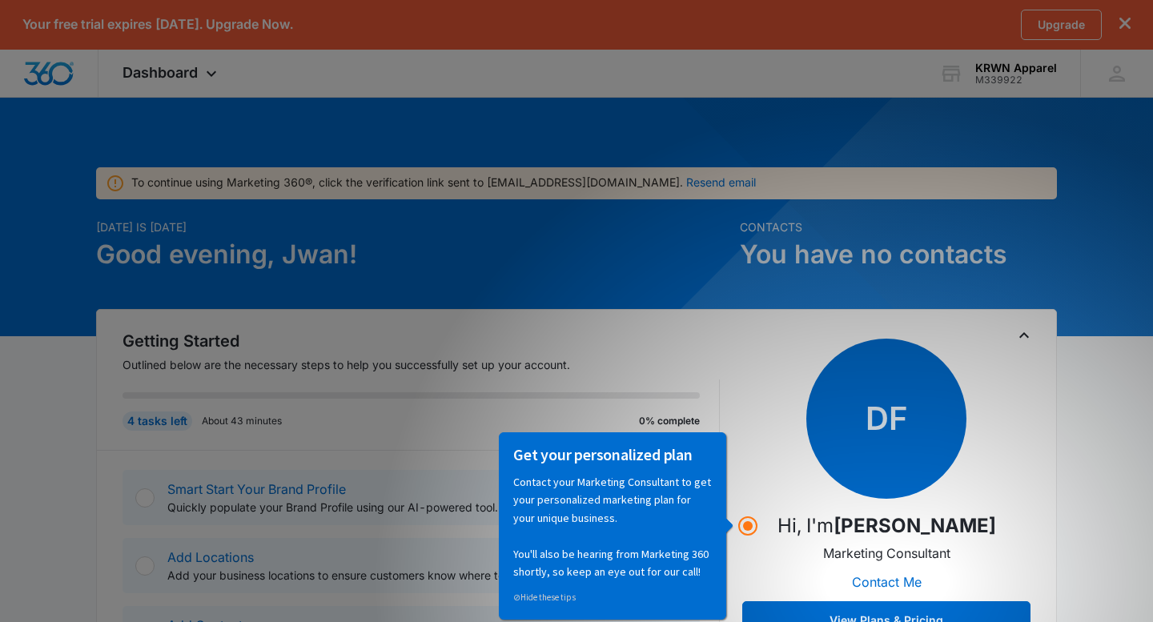
click at [755, 473] on div "DF Hi, I'm [PERSON_NAME] Marketing Consultant Contact Me View Plans & Pricing" at bounding box center [886, 489] width 288 height 301
click at [601, 554] on p "Contact your Marketing Consultant to get your personalized marketing plan for y…" at bounding box center [611, 525] width 199 height 107
click at [560, 597] on link "⊘ Hide these tips" at bounding box center [543, 596] width 62 height 11
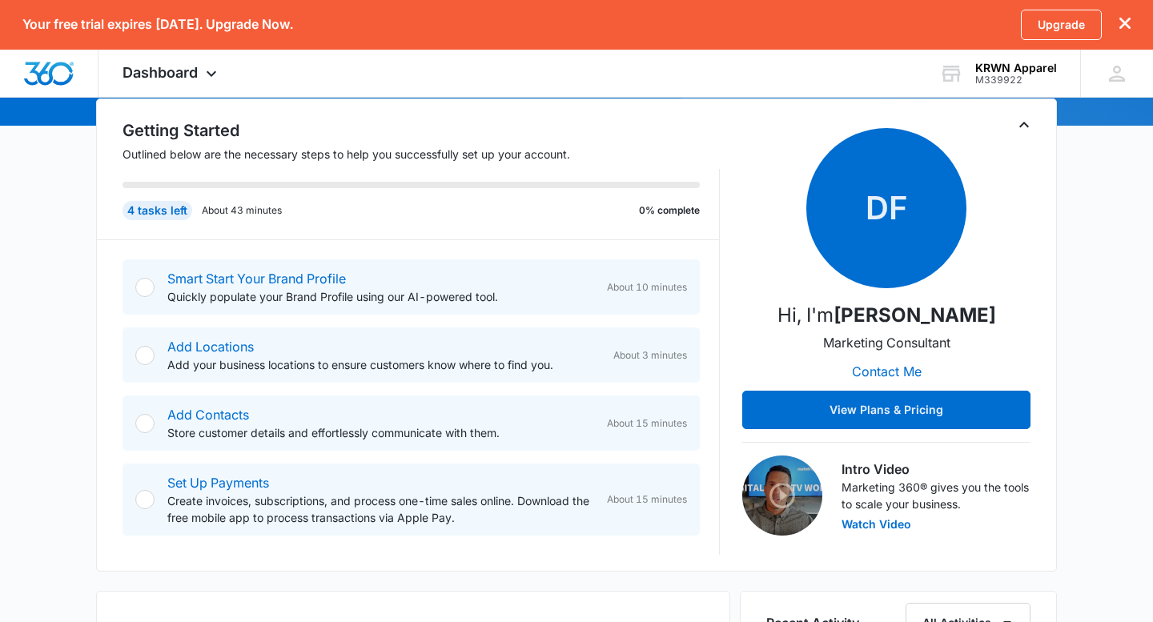
scroll to position [211, 0]
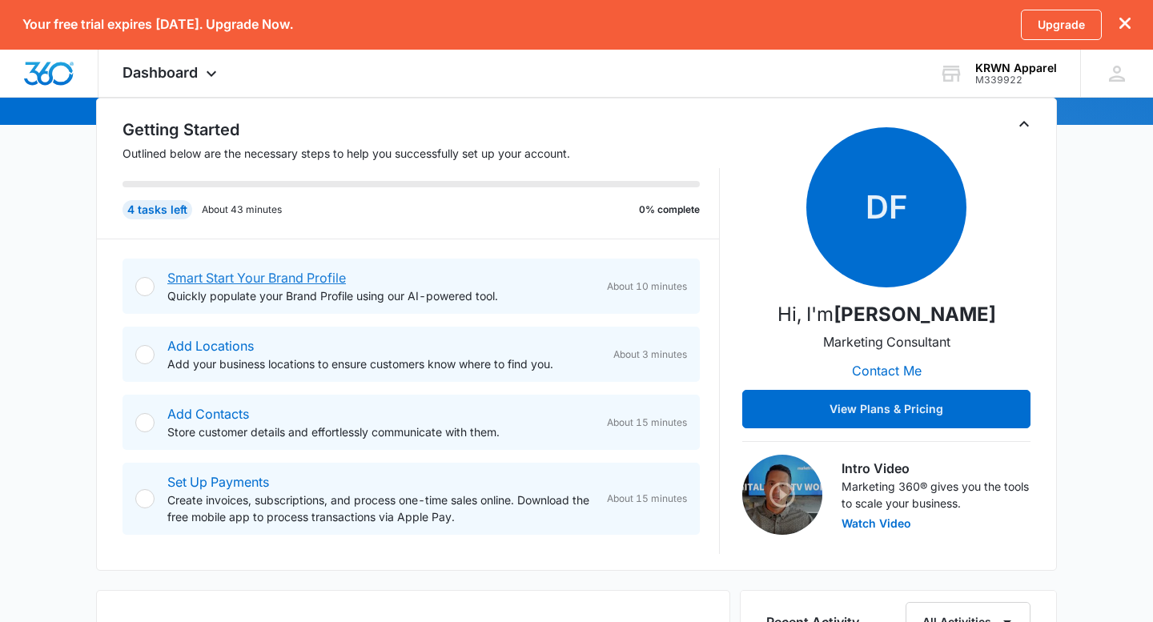
click at [338, 273] on link "Smart Start Your Brand Profile" at bounding box center [256, 278] width 179 height 16
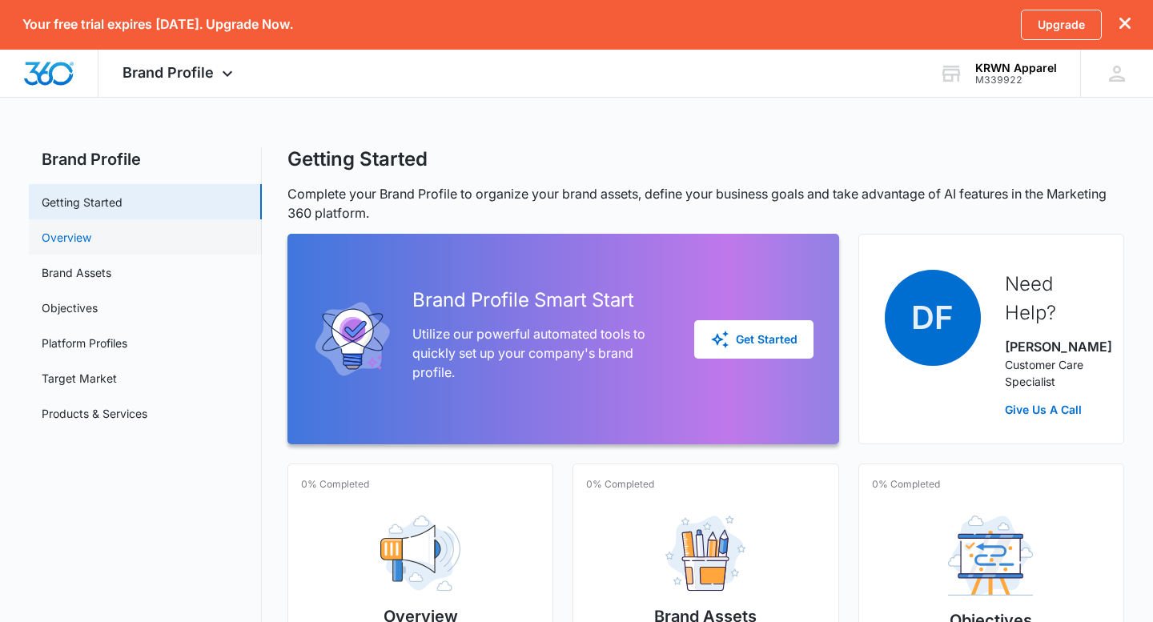
click at [91, 229] on link "Overview" at bounding box center [67, 237] width 50 height 17
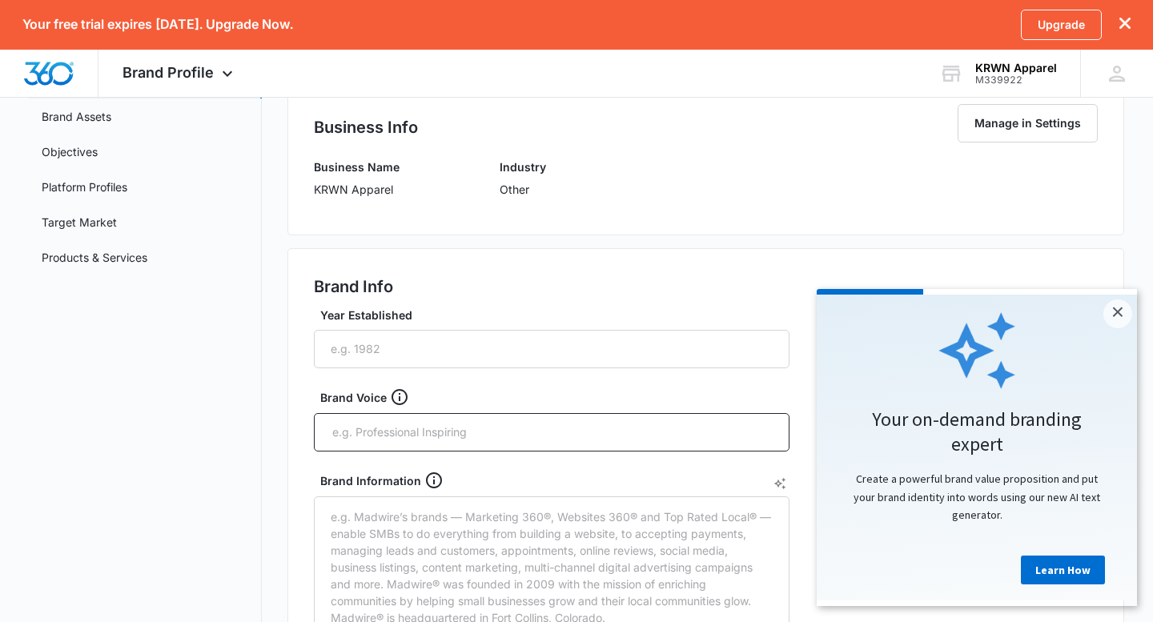
scroll to position [159, 0]
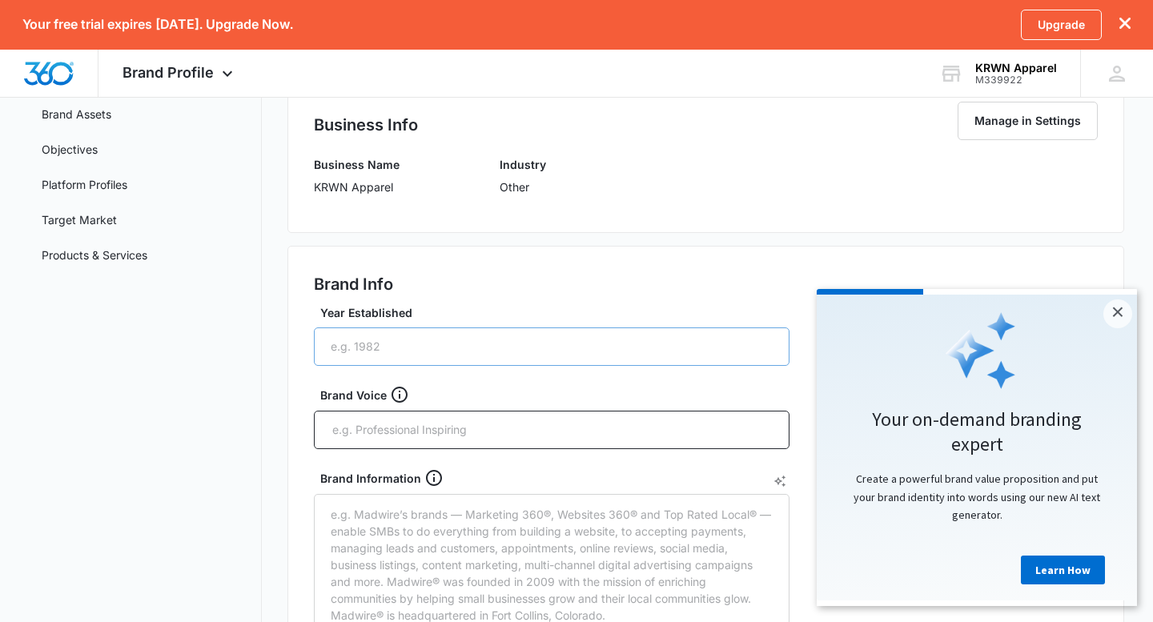
click at [384, 351] on input "Year Established" at bounding box center [552, 347] width 476 height 38
click at [401, 432] on input "text" at bounding box center [553, 430] width 445 height 24
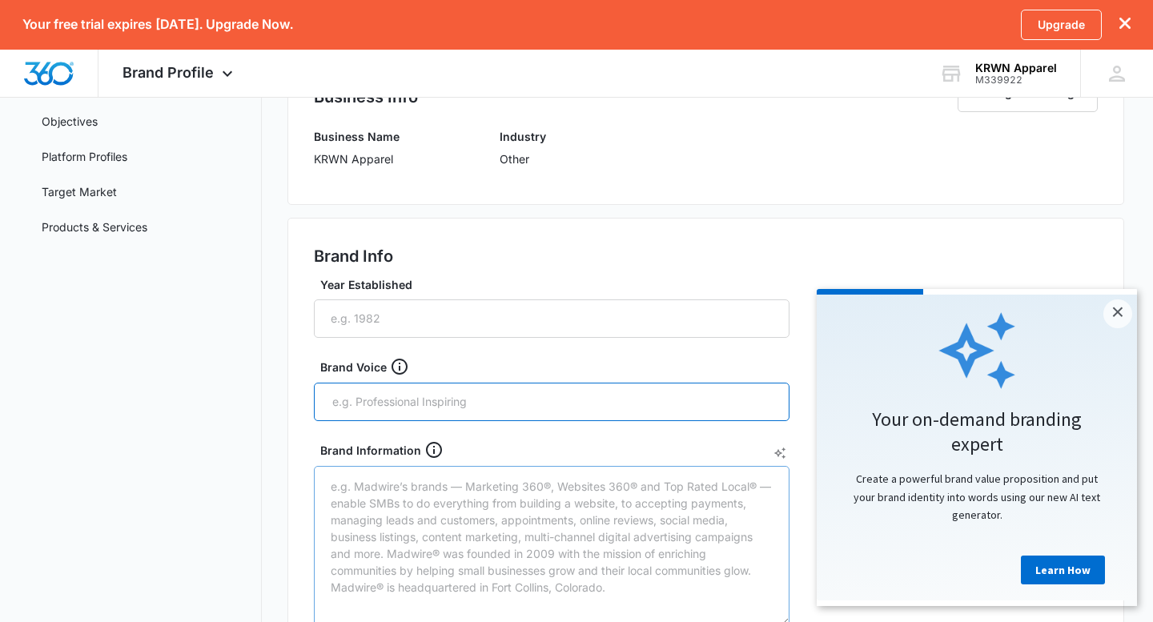
scroll to position [158, 0]
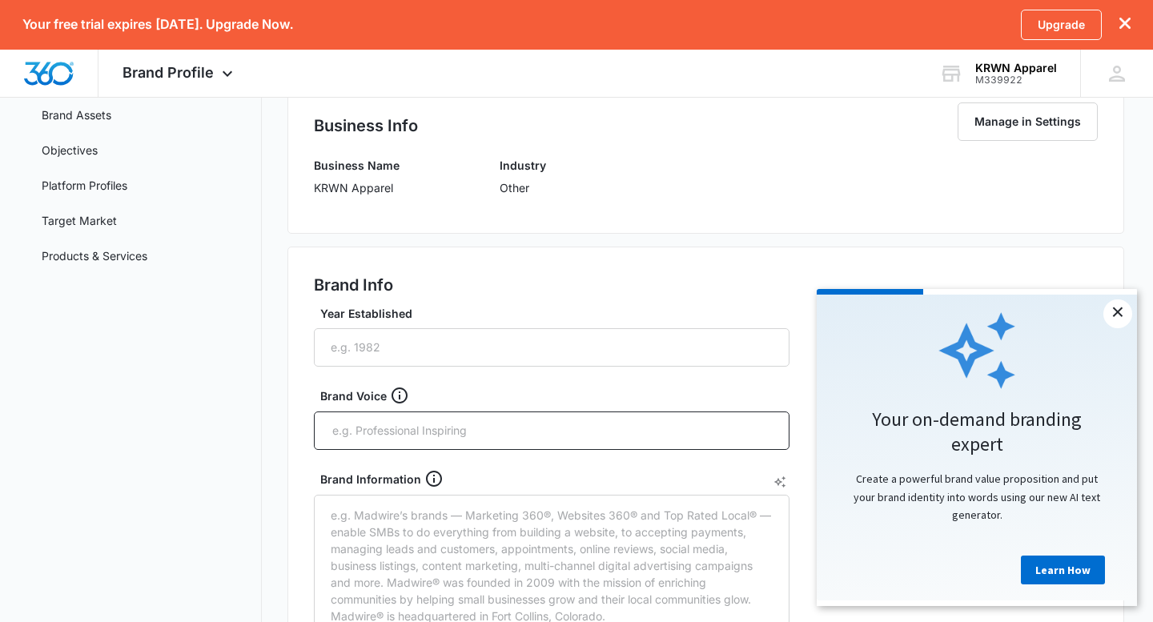
click at [1108, 309] on link "×" at bounding box center [1117, 313] width 29 height 29
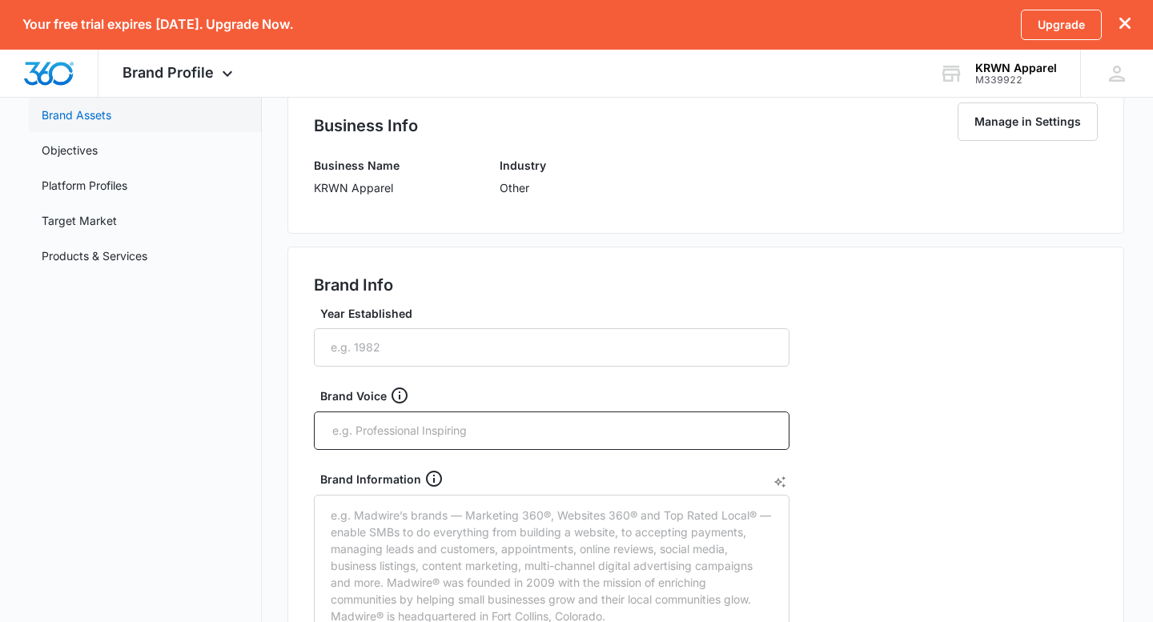
click at [49, 117] on link "Brand Assets" at bounding box center [77, 115] width 70 height 17
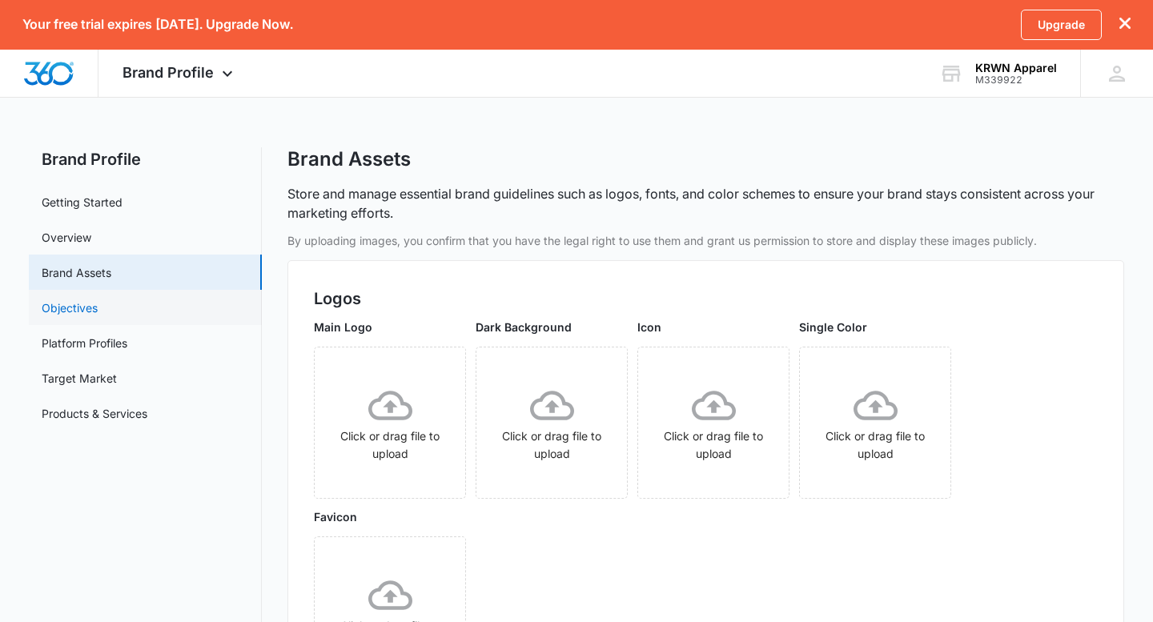
click at [90, 301] on link "Objectives" at bounding box center [70, 307] width 56 height 17
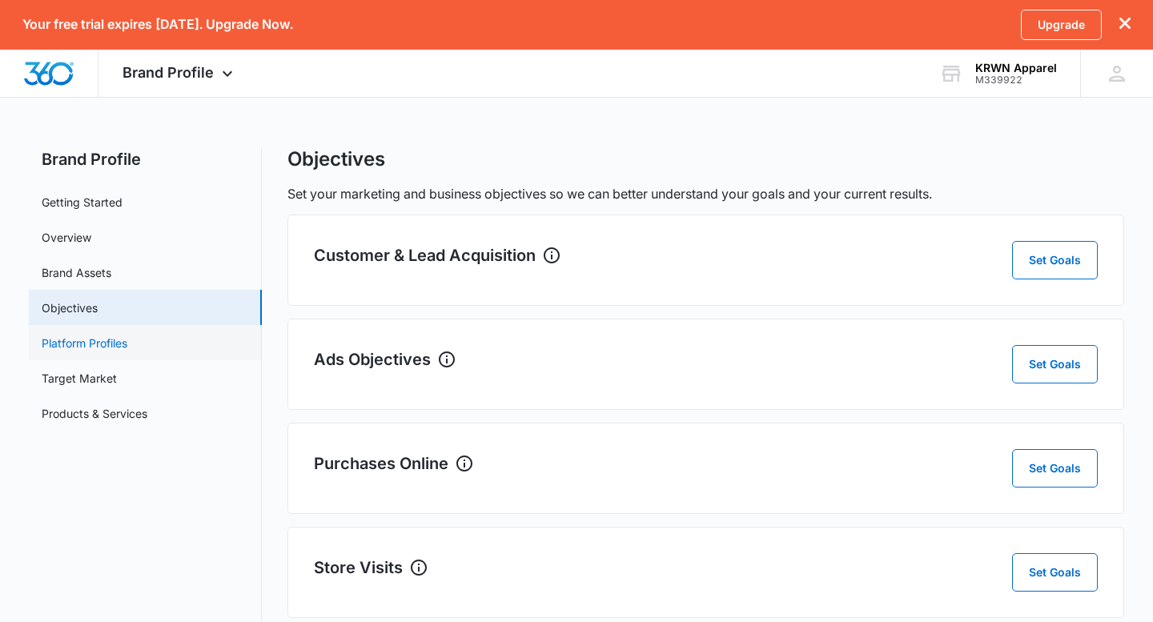
click at [93, 351] on link "Platform Profiles" at bounding box center [85, 343] width 86 height 17
click at [117, 344] on link "Platform Profiles" at bounding box center [85, 343] width 86 height 17
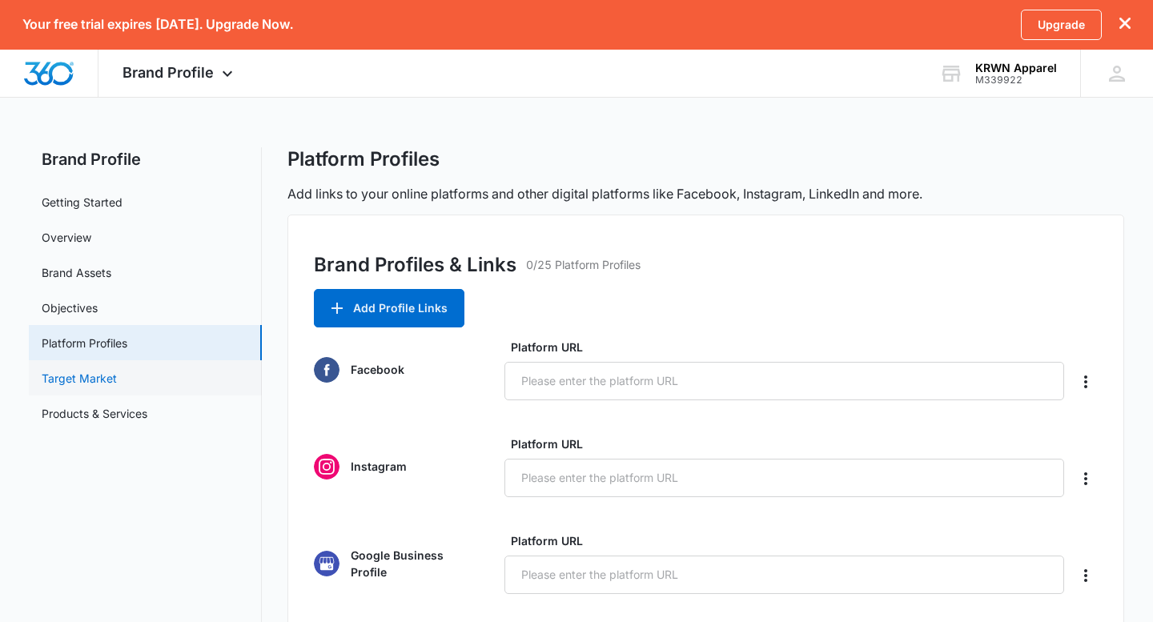
click at [111, 380] on link "Target Market" at bounding box center [79, 378] width 75 height 17
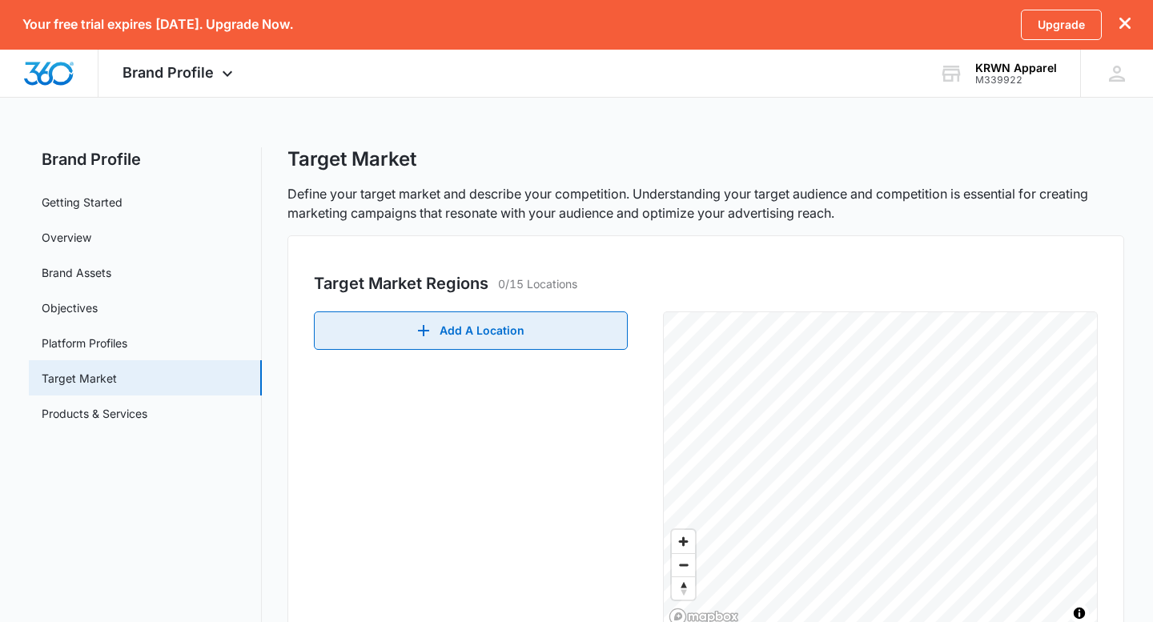
click at [469, 324] on button "Add A Location" at bounding box center [471, 331] width 314 height 38
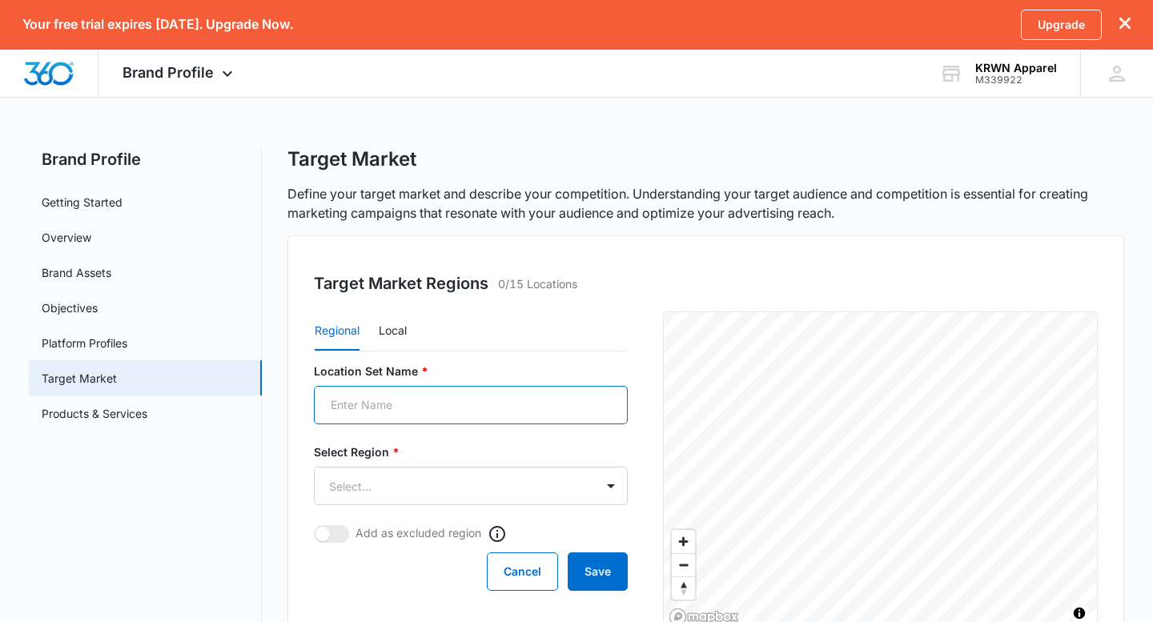
click at [545, 406] on input "Location Set Name *" at bounding box center [471, 405] width 314 height 38
click at [400, 336] on button "Local" at bounding box center [393, 331] width 28 height 38
click at [398, 397] on input "Location Set Name *" at bounding box center [471, 405] width 314 height 38
click at [352, 334] on button "Regional" at bounding box center [337, 331] width 45 height 38
click at [403, 412] on input "Location Set Name *" at bounding box center [471, 405] width 314 height 38
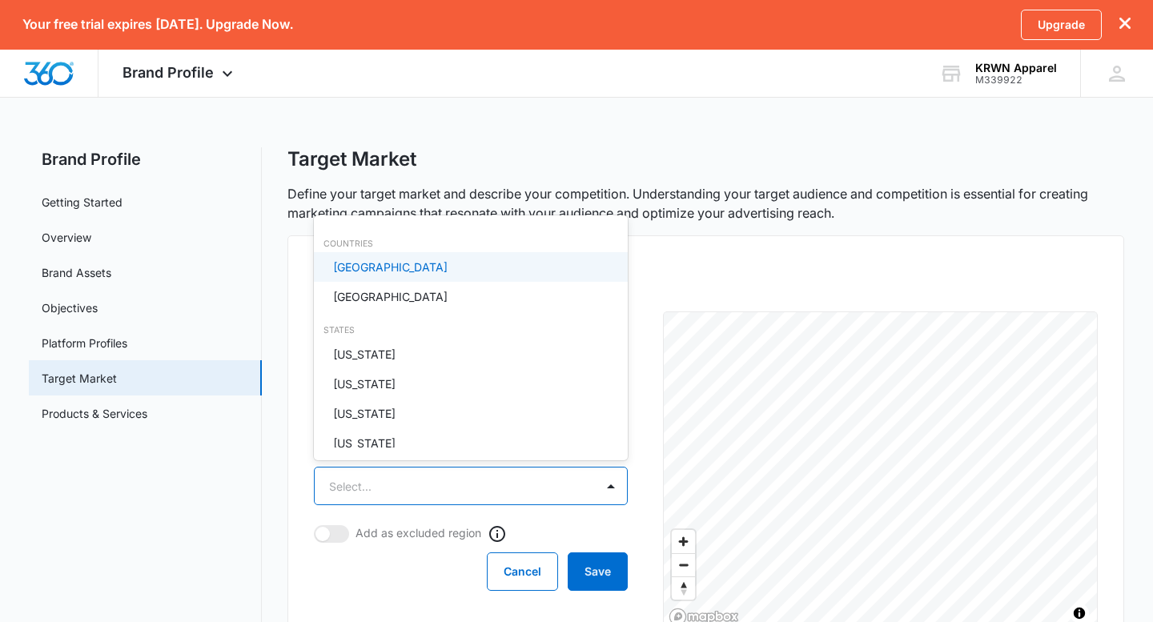
click at [376, 482] on body "Your free trial expires [DATE]. Upgrade Now. Upgrade Brand Profile Apps Reputat…" at bounding box center [576, 311] width 1153 height 622
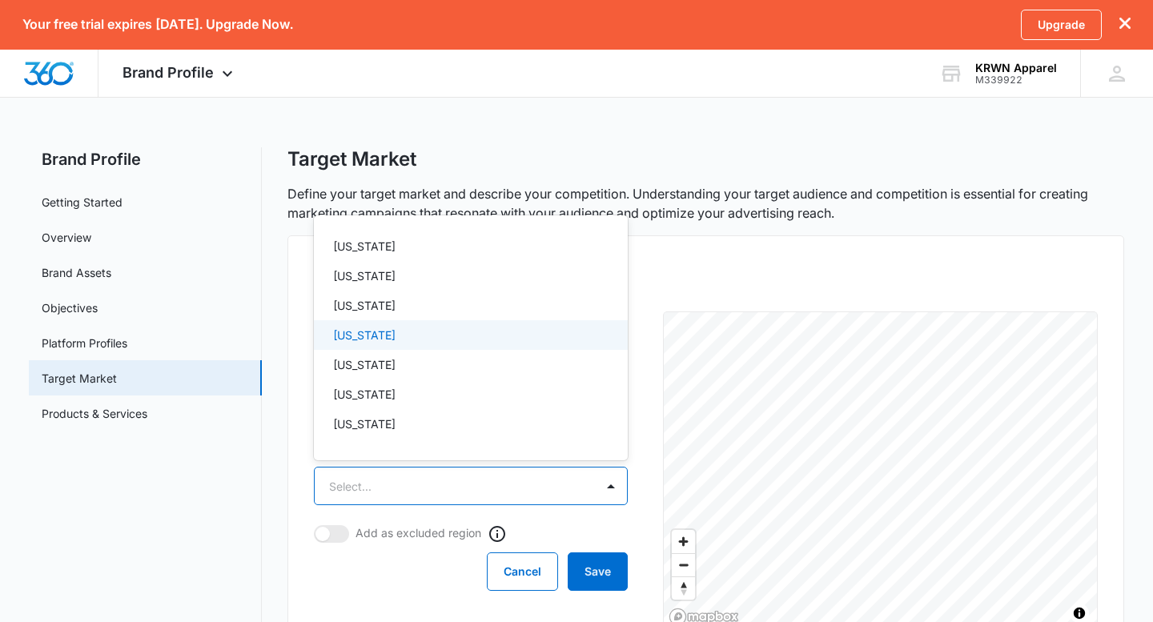
scroll to position [259, 0]
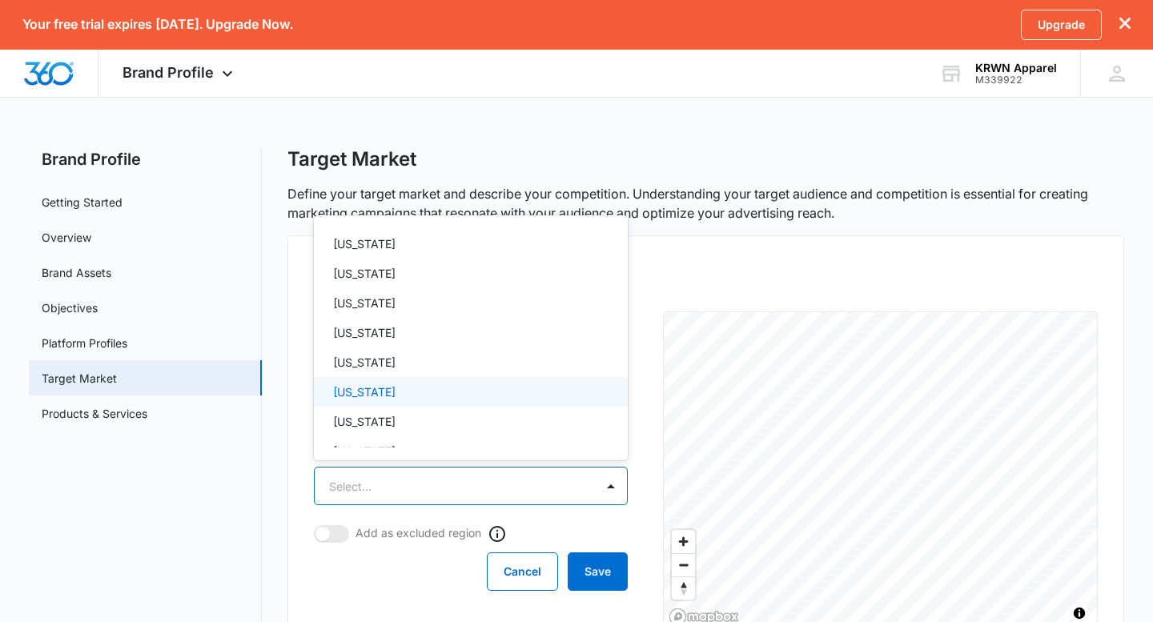
click at [429, 399] on div "[US_STATE]" at bounding box center [469, 392] width 272 height 17
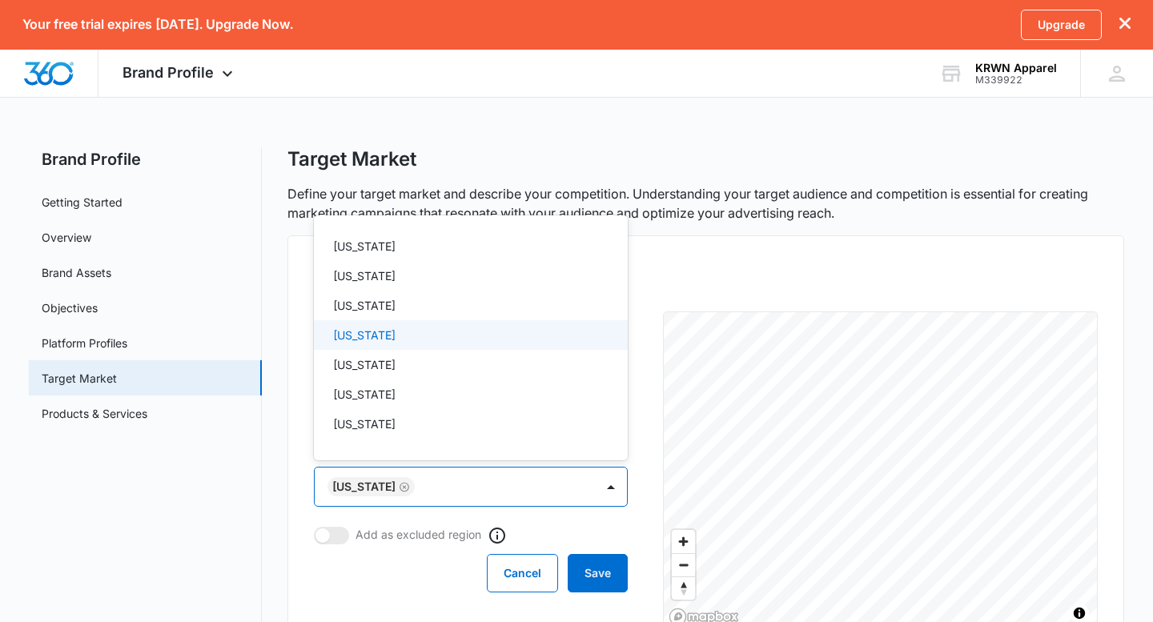
scroll to position [1181, 0]
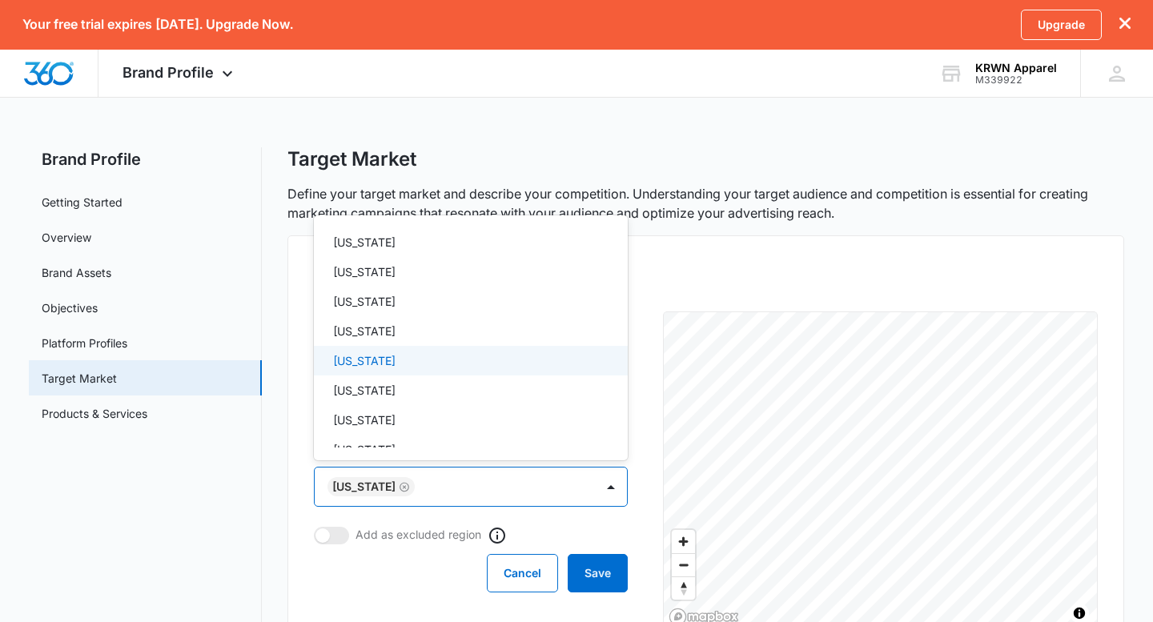
click at [392, 361] on p "[US_STATE]" at bounding box center [364, 360] width 62 height 17
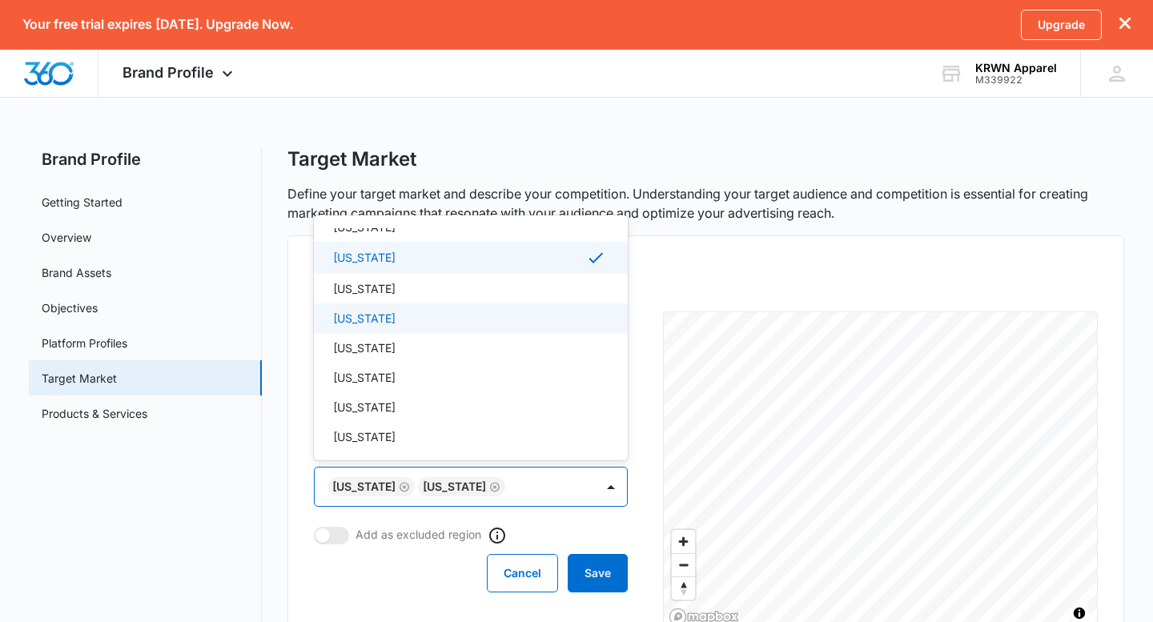
click at [394, 316] on div "[US_STATE]" at bounding box center [469, 318] width 272 height 17
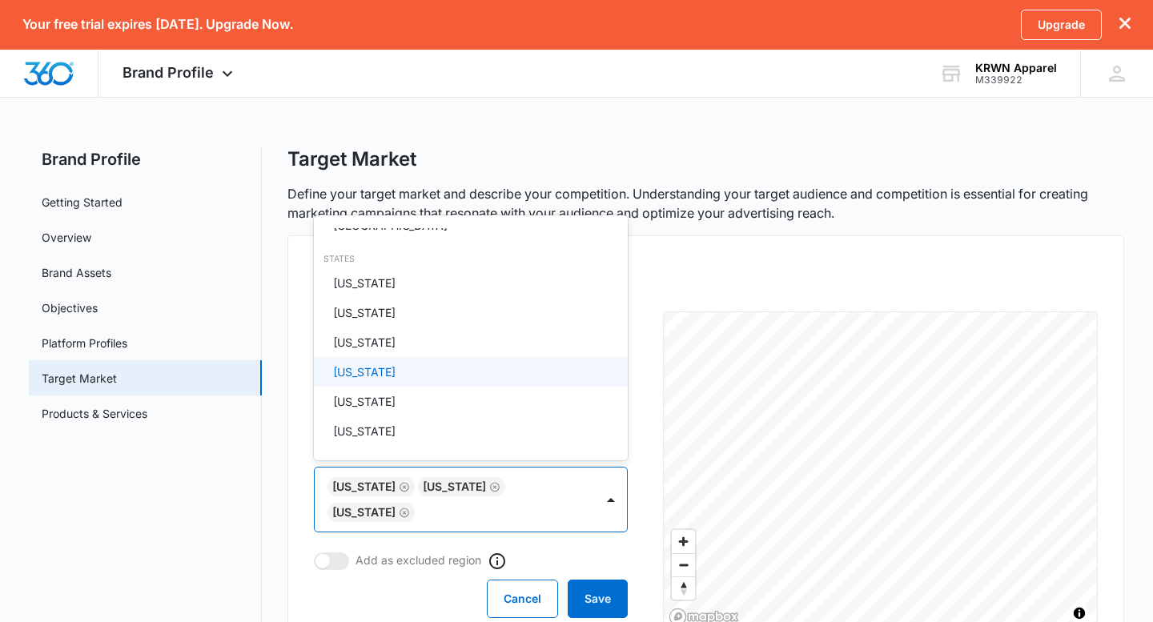
scroll to position [62, 0]
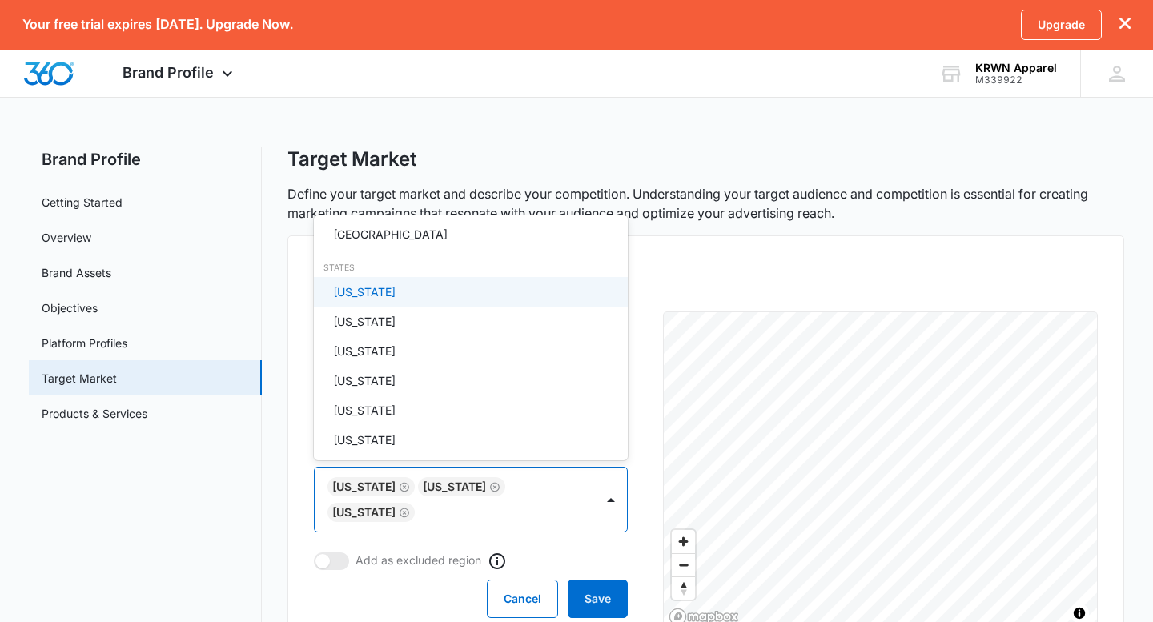
click at [416, 283] on div "[US_STATE]" at bounding box center [469, 291] width 272 height 17
click at [419, 595] on div at bounding box center [576, 311] width 1153 height 622
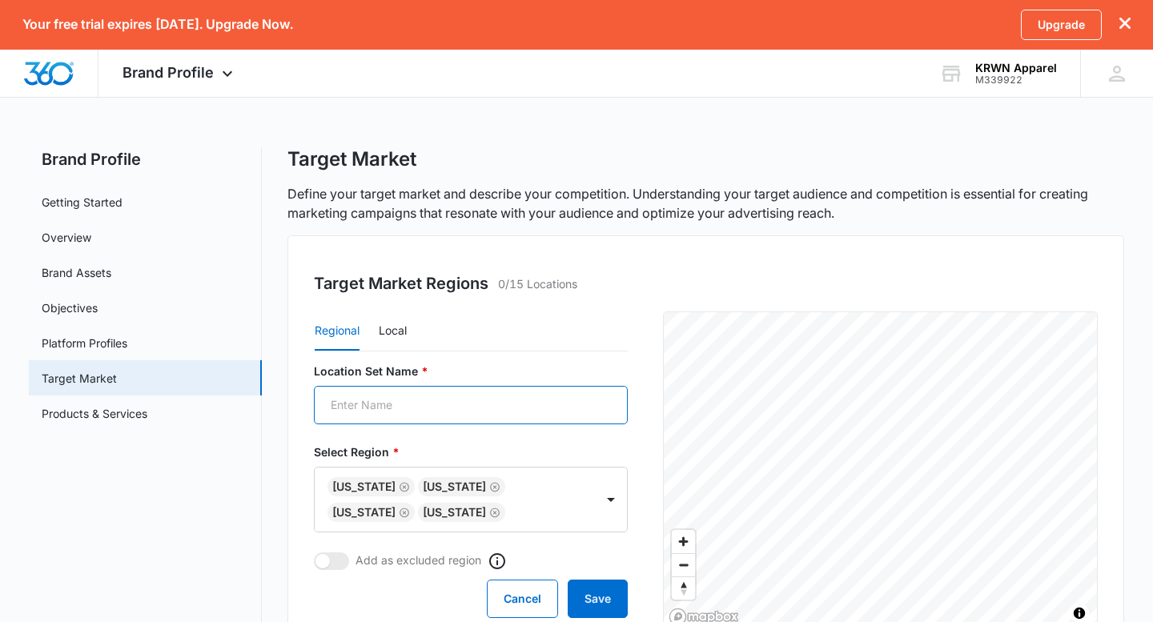
click at [435, 405] on input "Location Set Name *" at bounding box center [471, 405] width 314 height 38
click at [223, 524] on nav "Brand Profile Getting Started Overview Brand Assets Objectives Platform Profile…" at bounding box center [145, 579] width 233 height 865
click at [512, 599] on button "Cancel" at bounding box center [522, 599] width 71 height 38
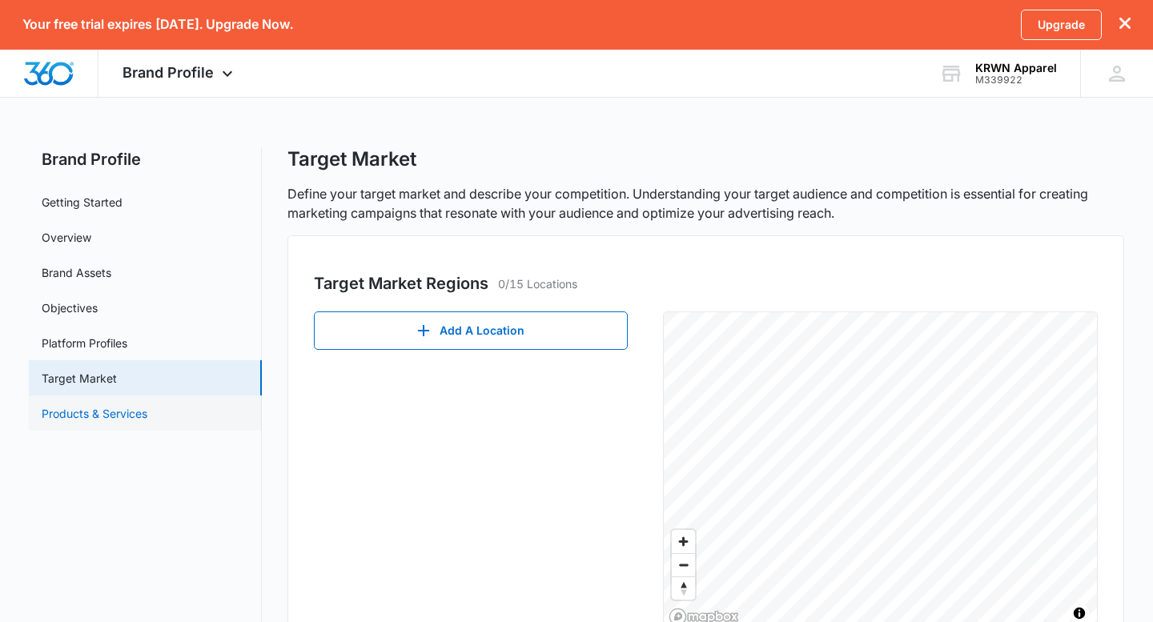
click at [105, 406] on link "Products & Services" at bounding box center [95, 413] width 106 height 17
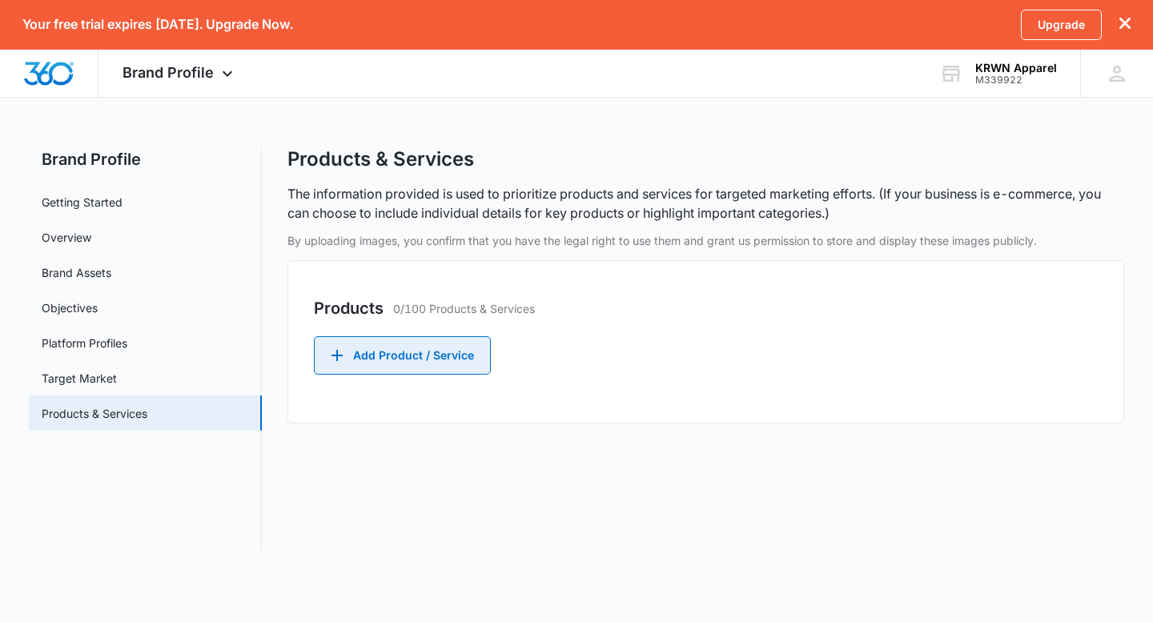
click at [447, 350] on button "Add Product / Service" at bounding box center [402, 355] width 177 height 38
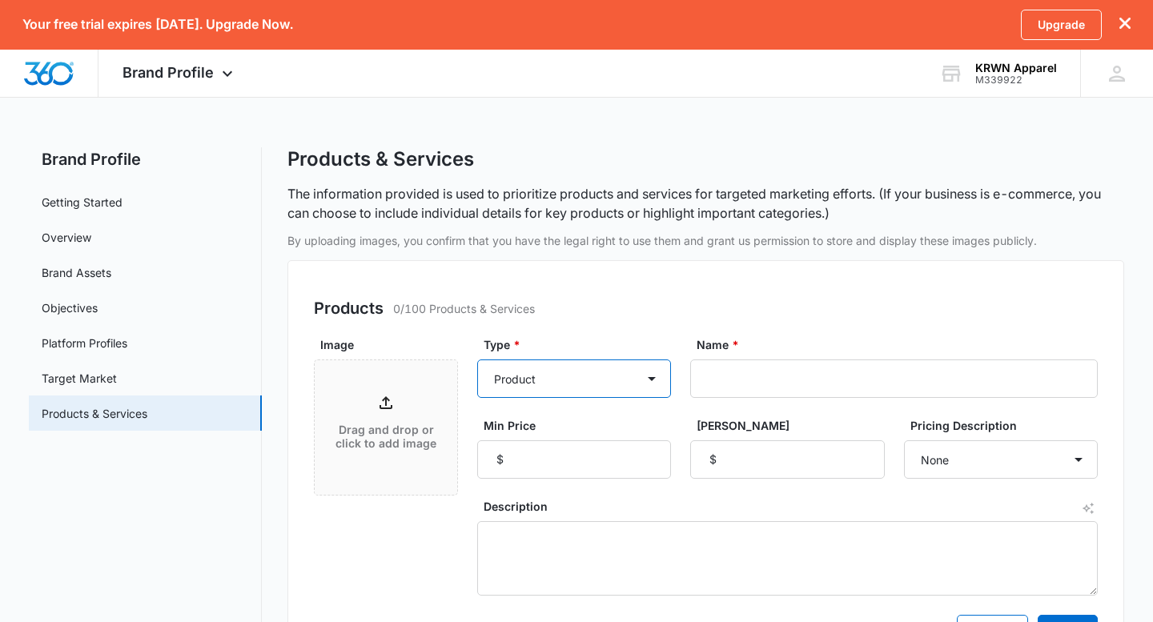
click at [587, 380] on select "Product Product category Service Service category" at bounding box center [574, 379] width 194 height 38
select select "service"
click at [100, 165] on h2 "Brand Profile" at bounding box center [145, 159] width 233 height 24
click at [98, 195] on link "Getting Started" at bounding box center [82, 202] width 81 height 17
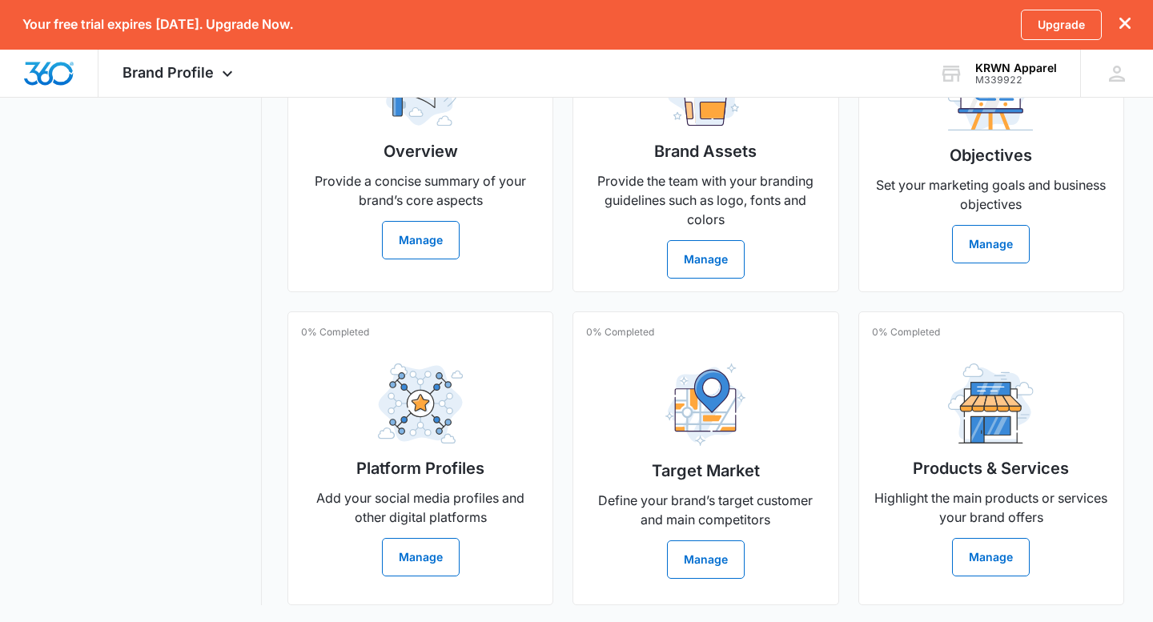
scroll to position [468, 0]
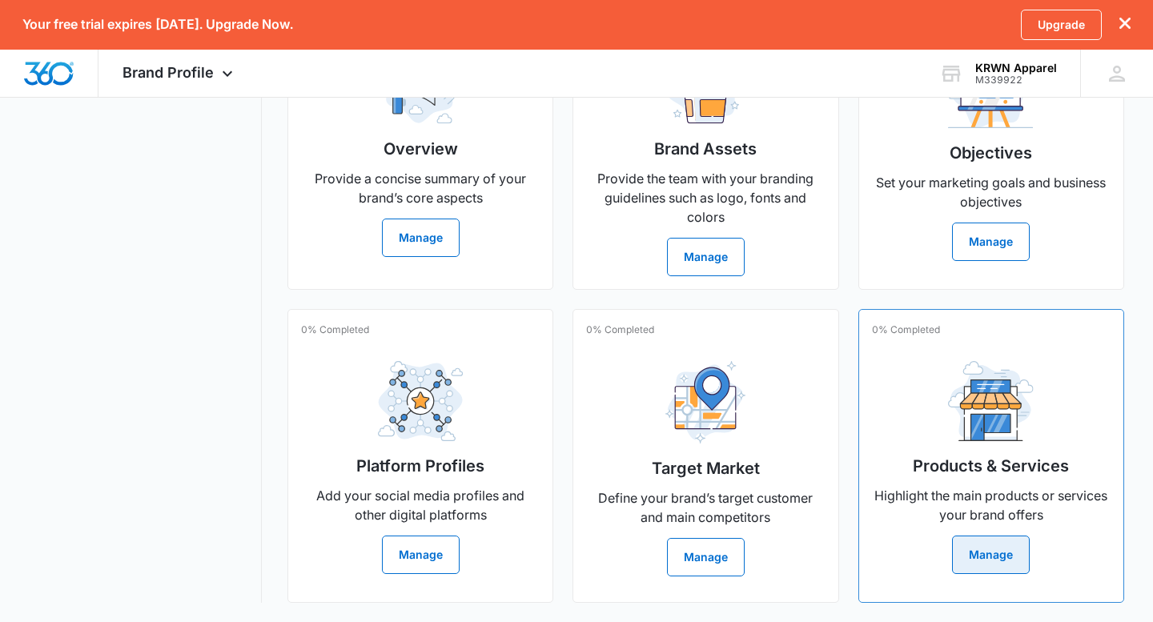
click at [987, 545] on button "Manage" at bounding box center [991, 555] width 78 height 38
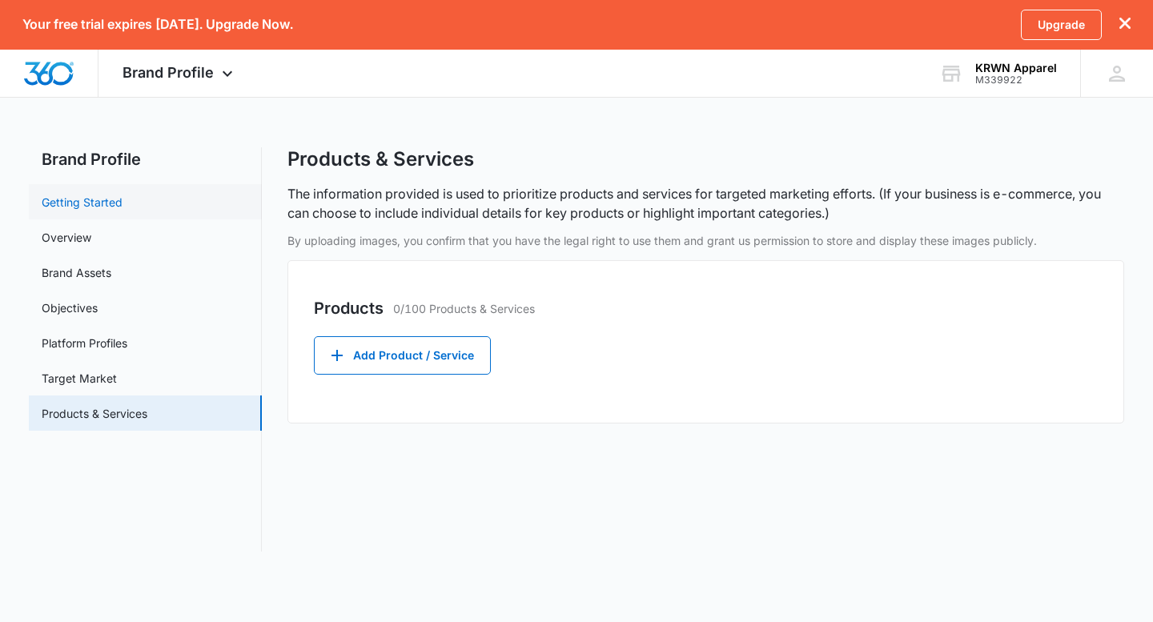
click at [93, 202] on link "Getting Started" at bounding box center [82, 202] width 81 height 17
